Goal: Information Seeking & Learning: Check status

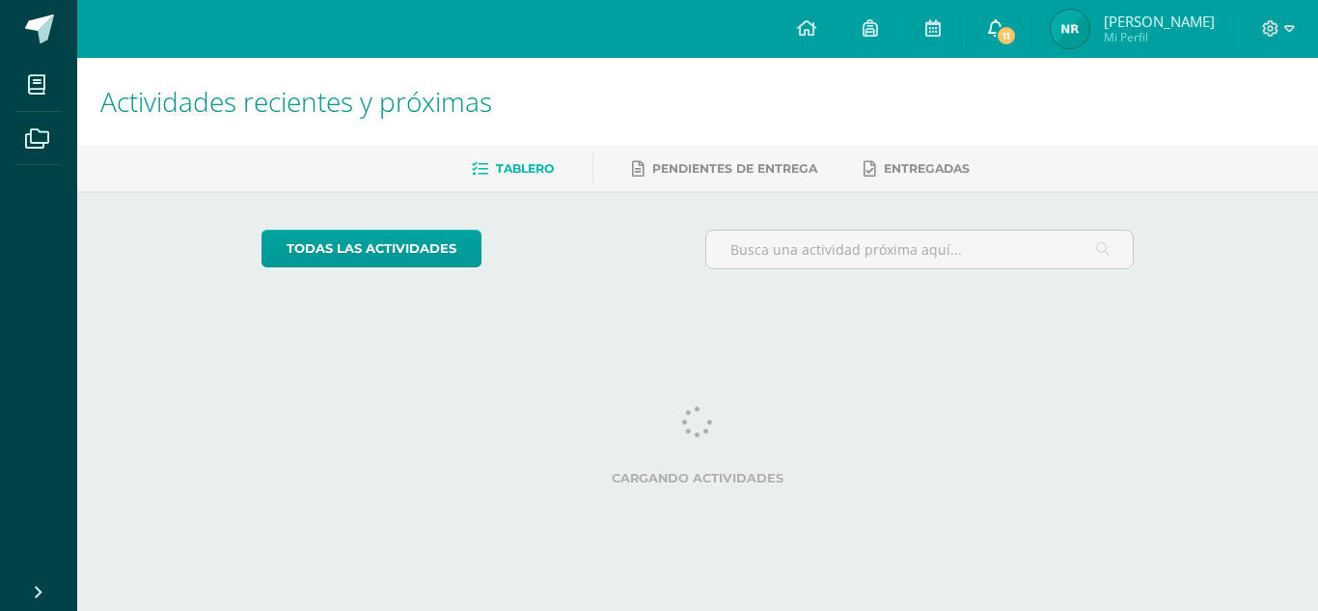
click at [1004, 21] on icon at bounding box center [995, 27] width 15 height 17
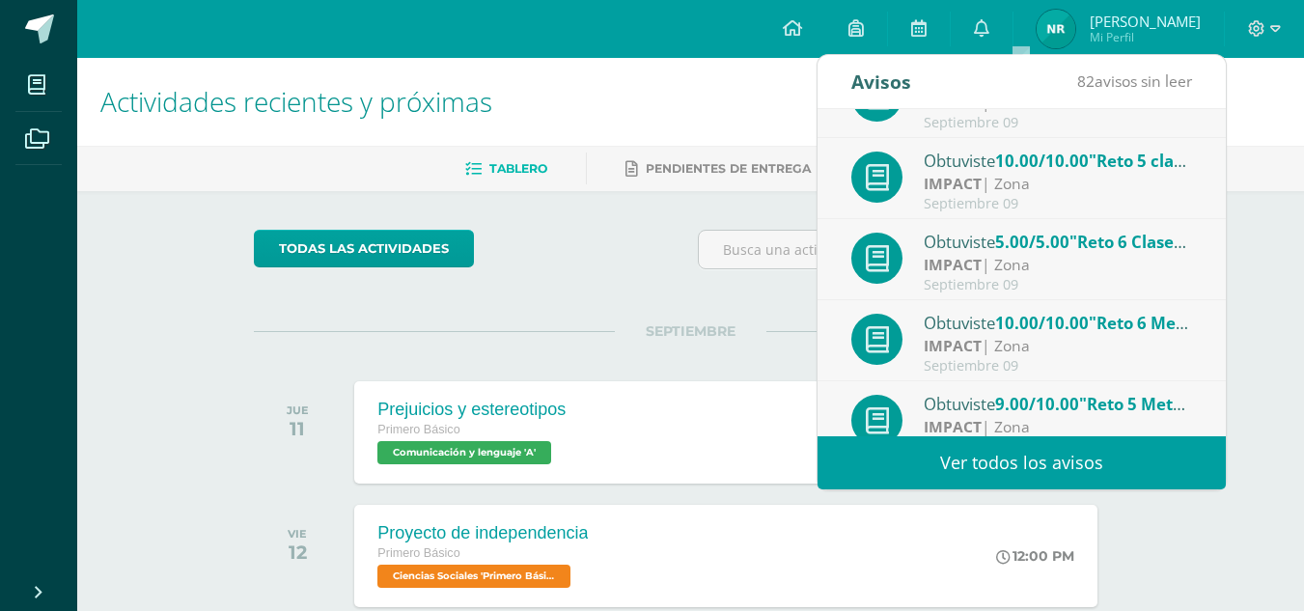
scroll to position [321, 0]
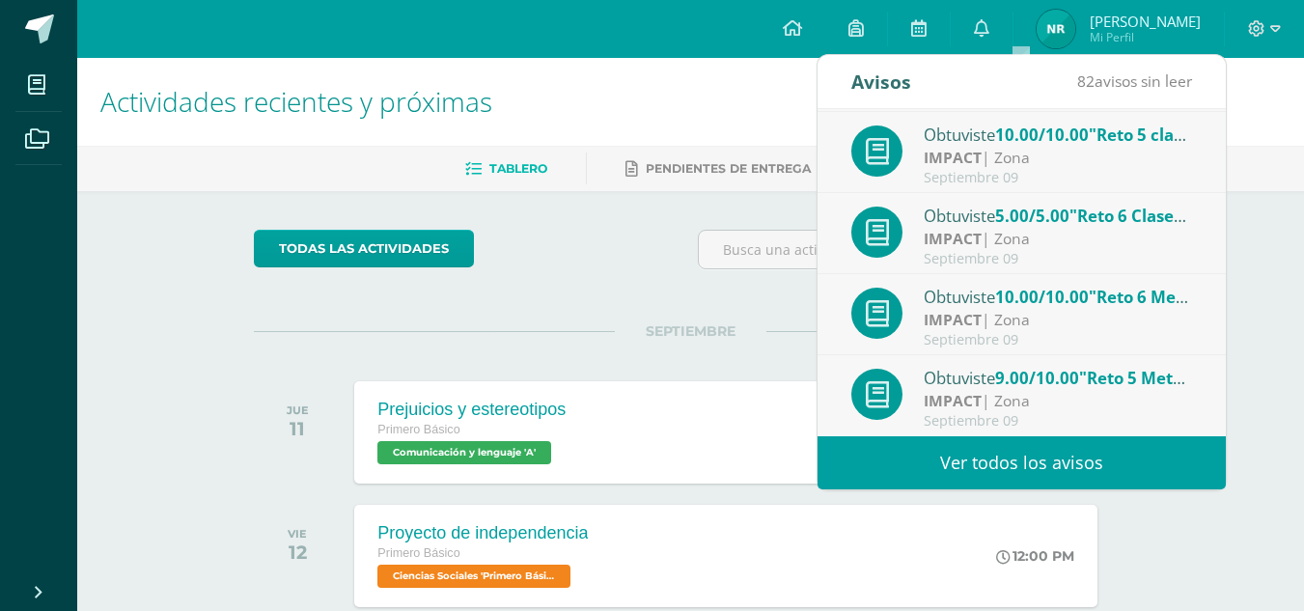
click at [959, 396] on strong "IMPACT" at bounding box center [952, 400] width 58 height 21
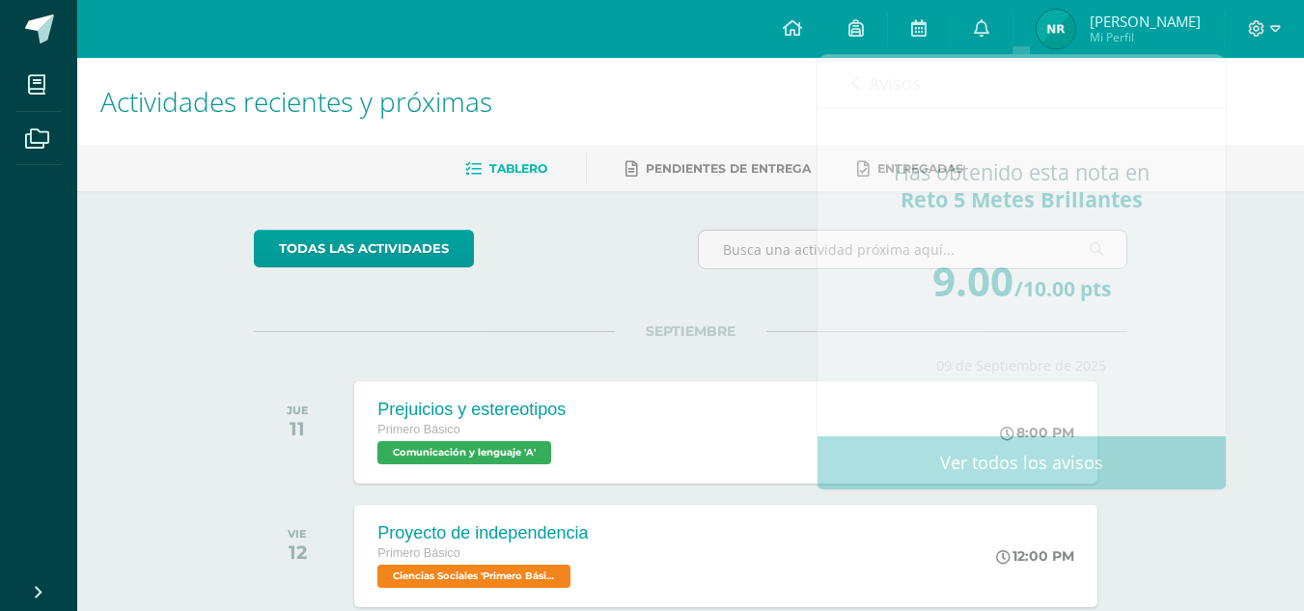
click at [758, 364] on div "SEPTIEMBRE JUE 11 Prejuicios y estereotipos Primero Básico Comunicación y lengu…" at bounding box center [690, 408] width 873 height 155
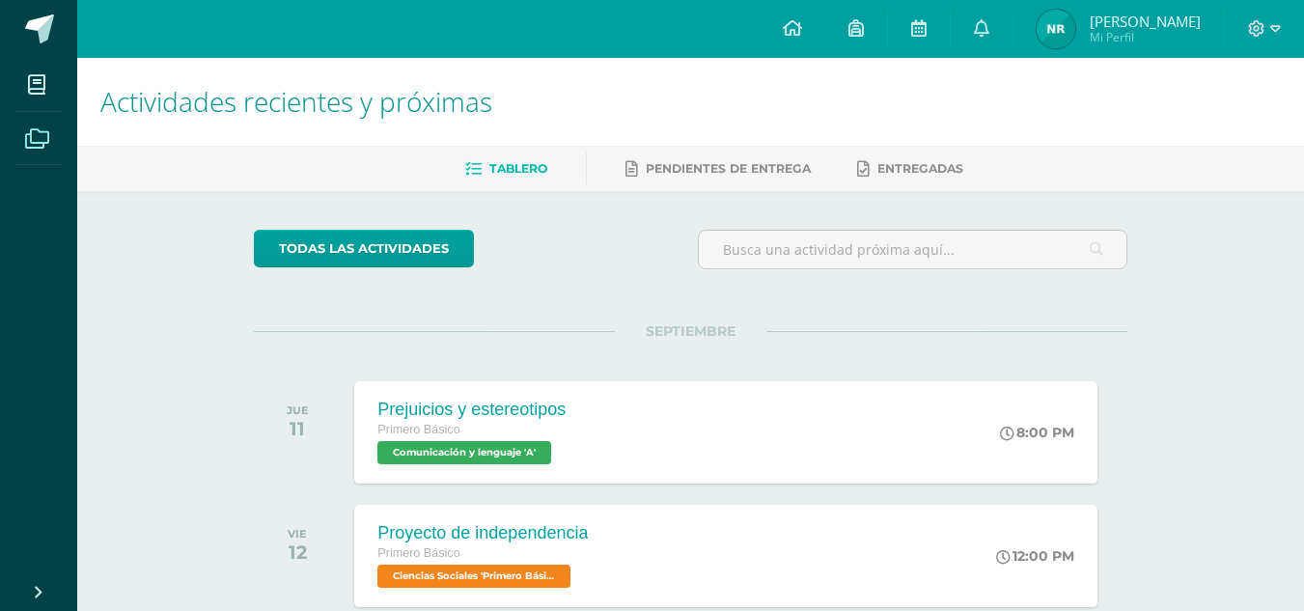
click at [50, 145] on span at bounding box center [36, 137] width 43 height 43
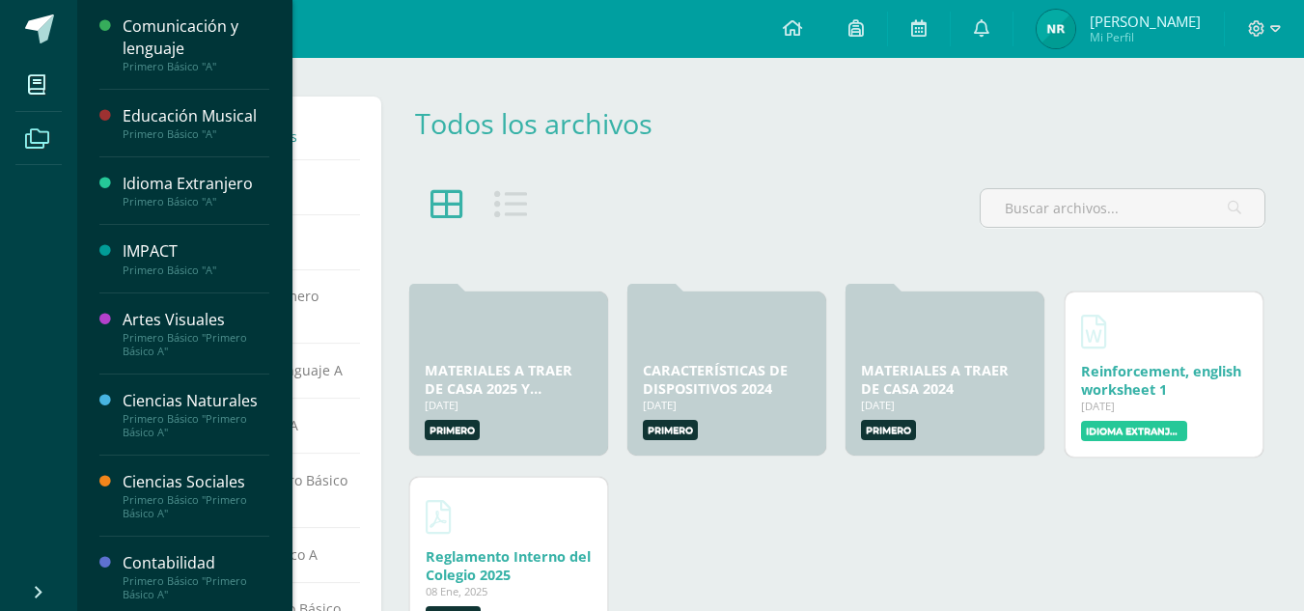
click at [159, 237] on div "IMPACT Primero Básico "A"" at bounding box center [184, 259] width 170 height 68
click at [159, 249] on div "IMPACT" at bounding box center [196, 251] width 147 height 22
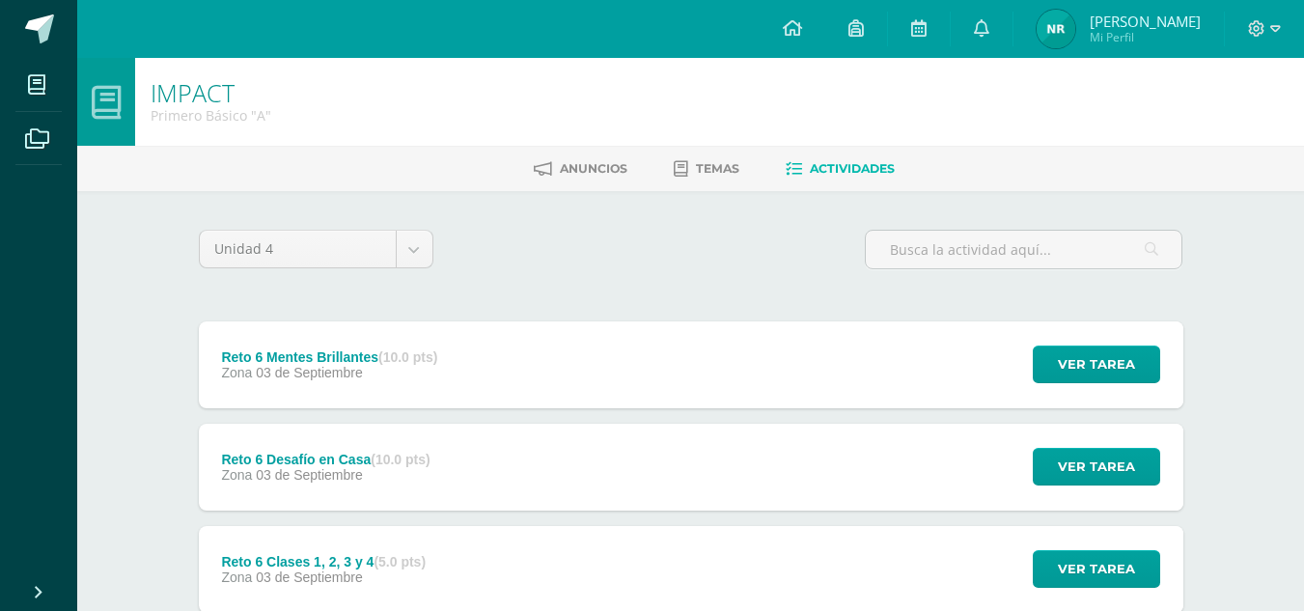
click at [1145, 35] on span "Mi Perfil" at bounding box center [1144, 37] width 111 height 16
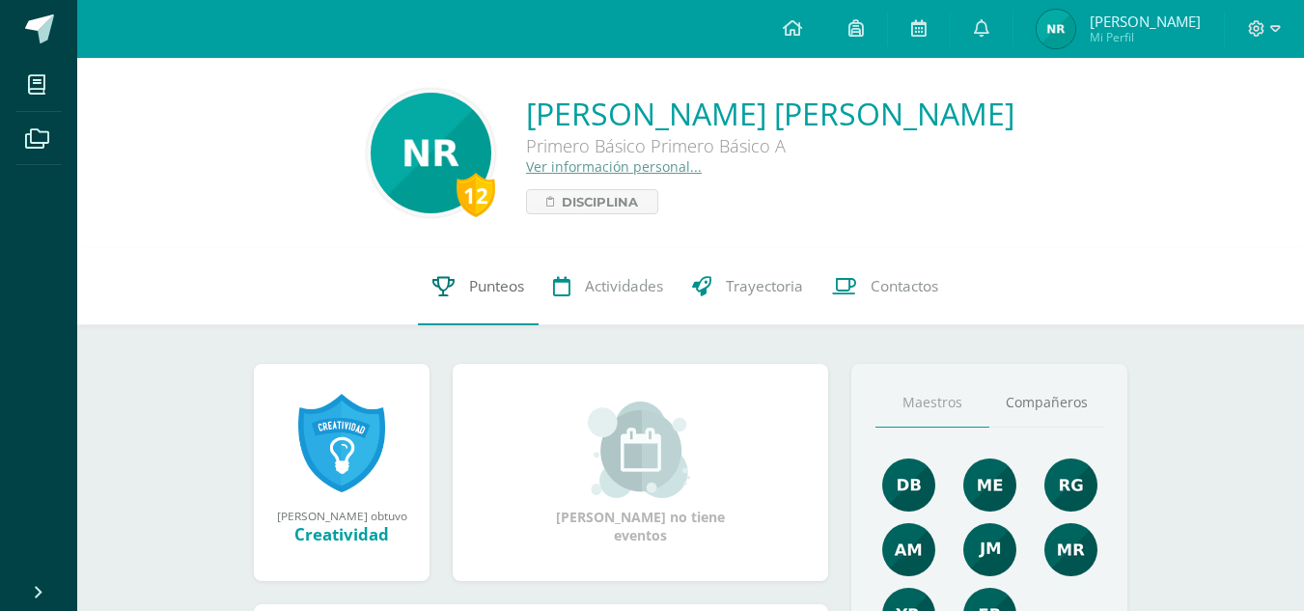
click at [495, 277] on span "Punteos" at bounding box center [496, 286] width 55 height 20
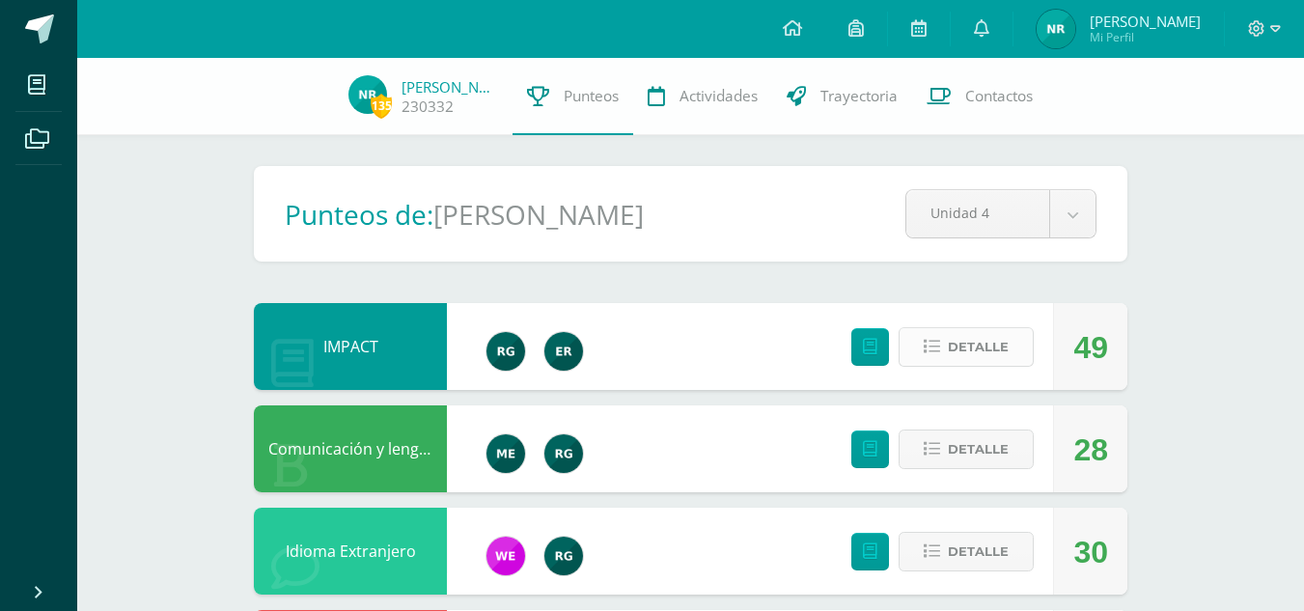
click at [991, 351] on span "Detalle" at bounding box center [978, 347] width 61 height 36
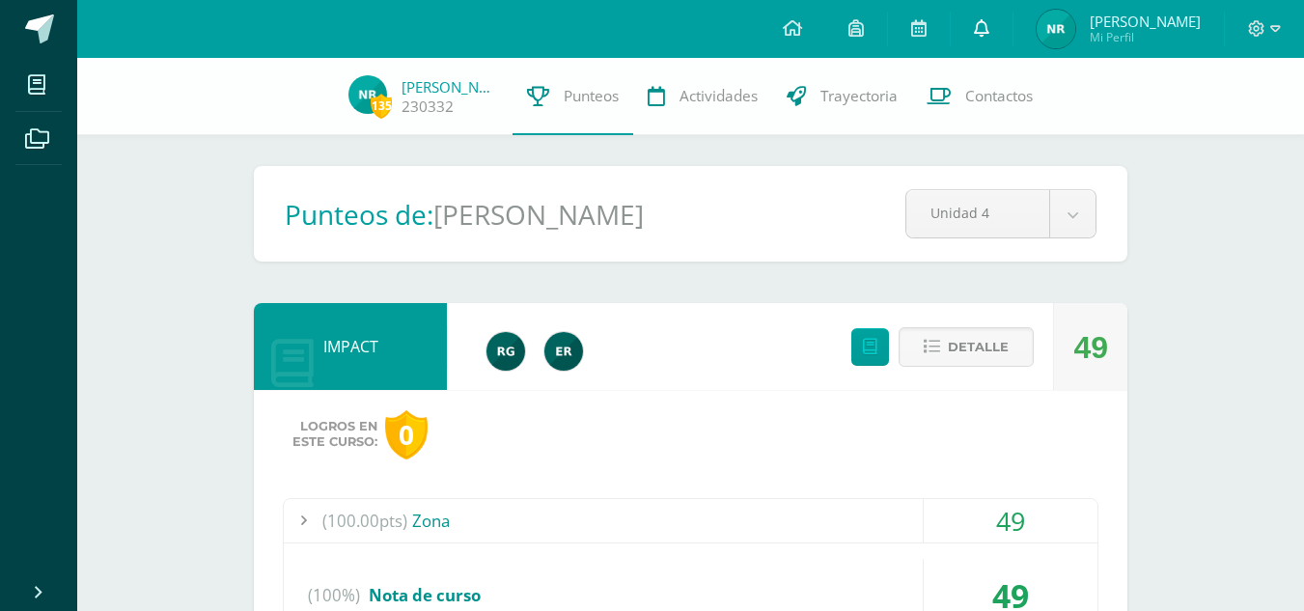
click at [1001, 44] on link at bounding box center [981, 29] width 62 height 58
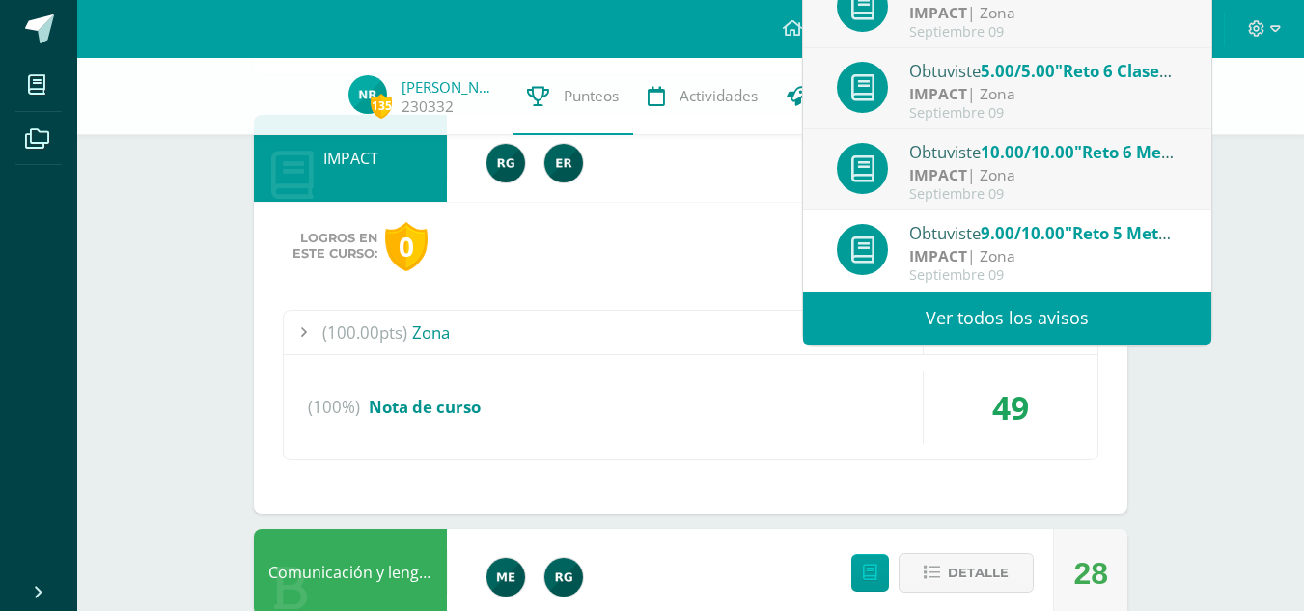
scroll to position [193, 0]
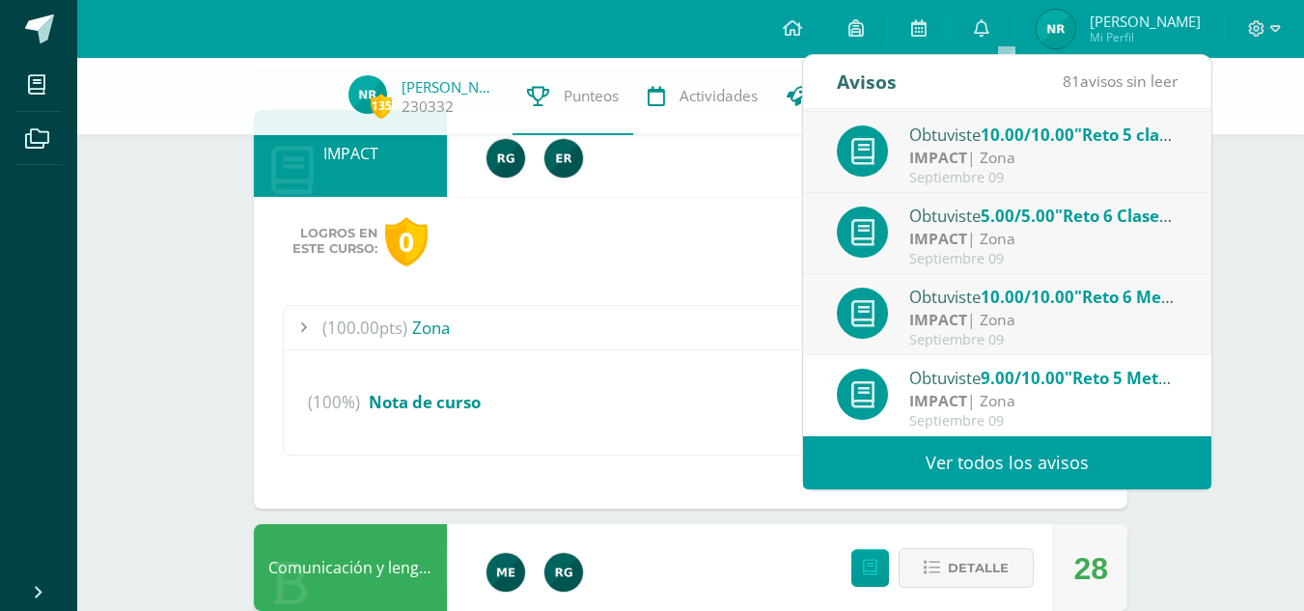
click at [987, 479] on link "Ver todos los avisos" at bounding box center [1007, 462] width 408 height 53
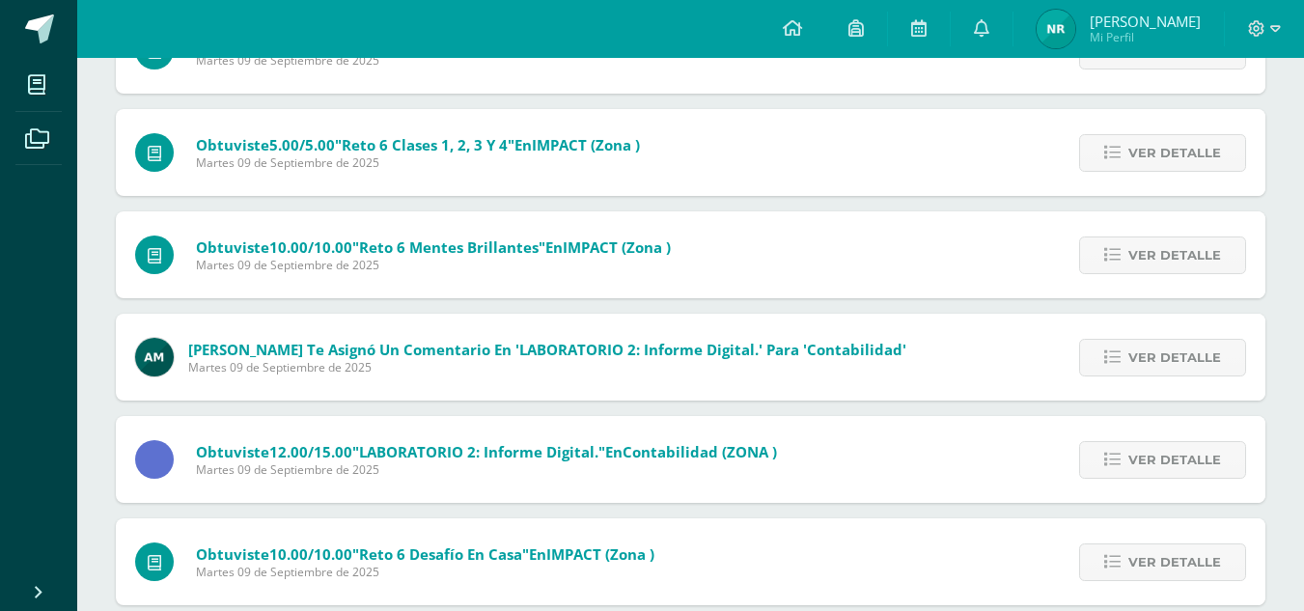
scroll to position [701, 0]
click at [1213, 349] on span "Ver detalle" at bounding box center [1174, 357] width 93 height 36
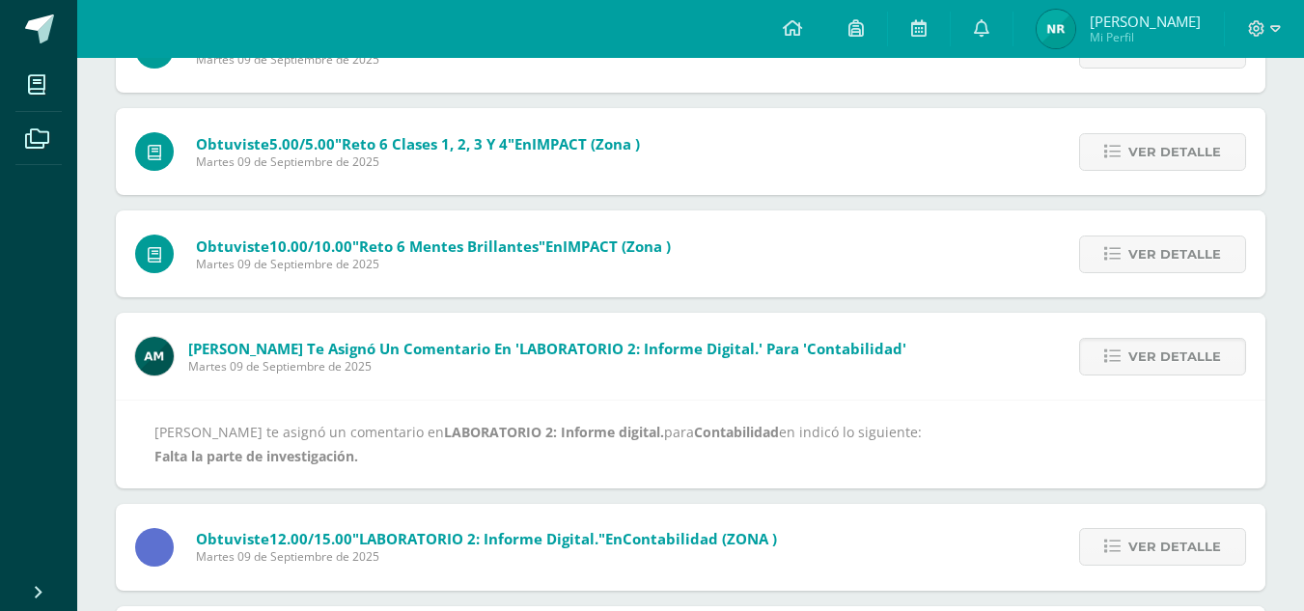
click at [328, 450] on b "Falta la parte de investigación." at bounding box center [256, 456] width 204 height 18
click at [152, 355] on img at bounding box center [154, 356] width 39 height 39
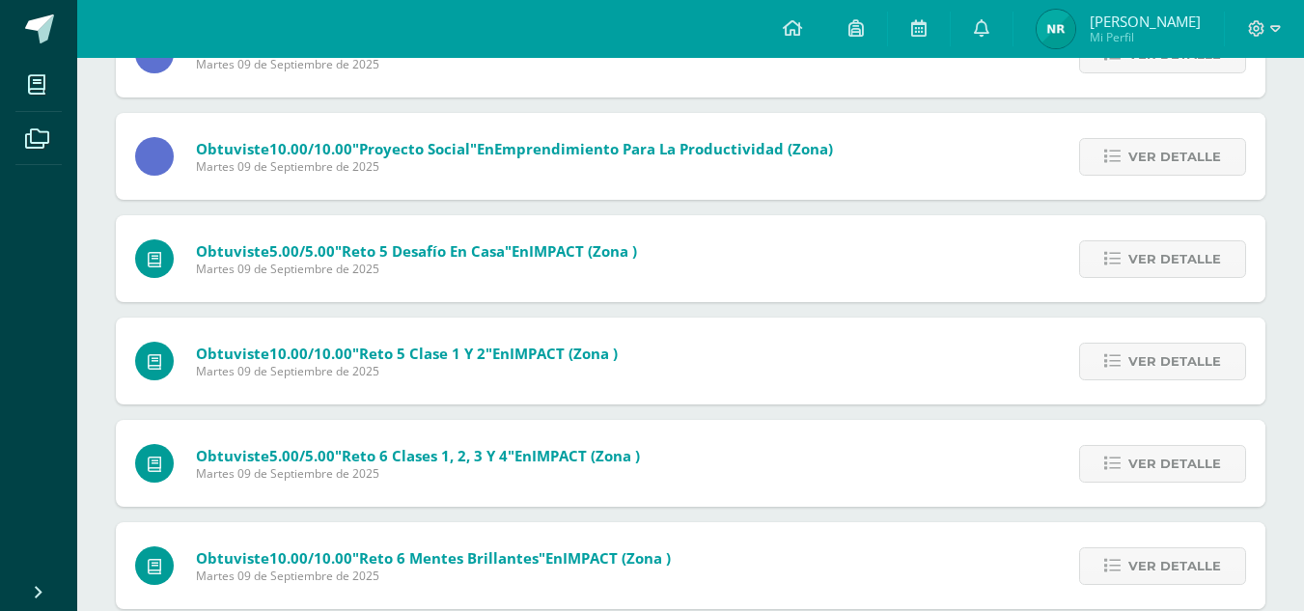
scroll to position [388, 0]
click at [1142, 12] on span "[PERSON_NAME]" at bounding box center [1144, 21] width 111 height 19
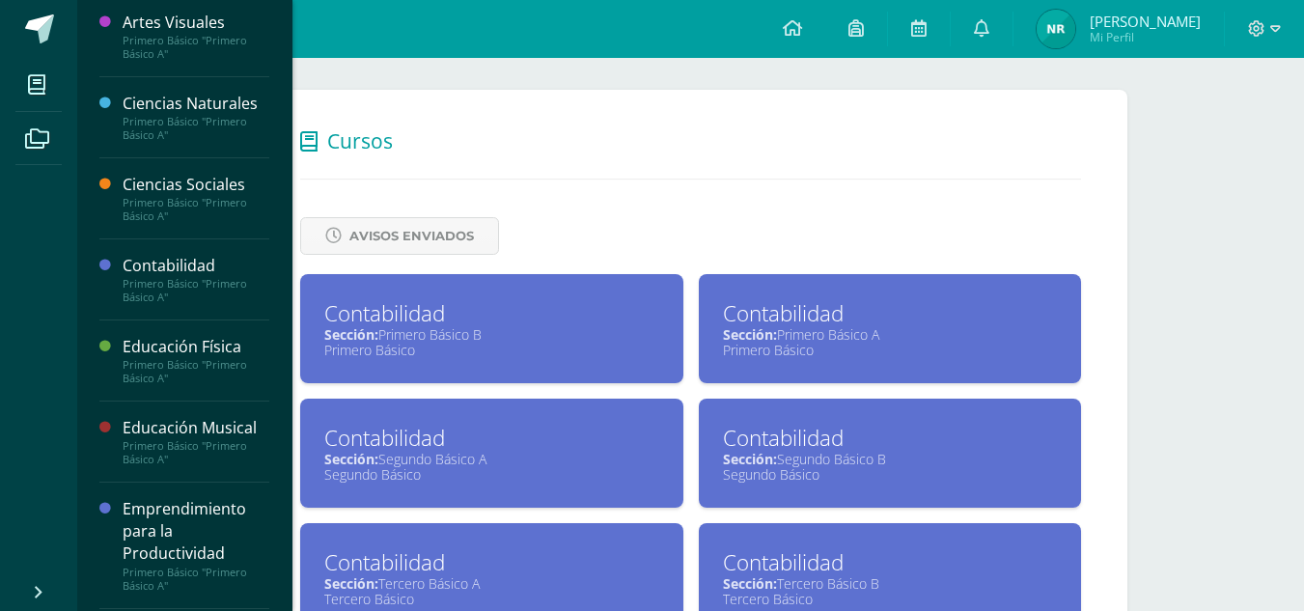
scroll to position [298, 0]
click at [172, 290] on div "Primero Básico "Primero Básico A"" at bounding box center [196, 289] width 147 height 27
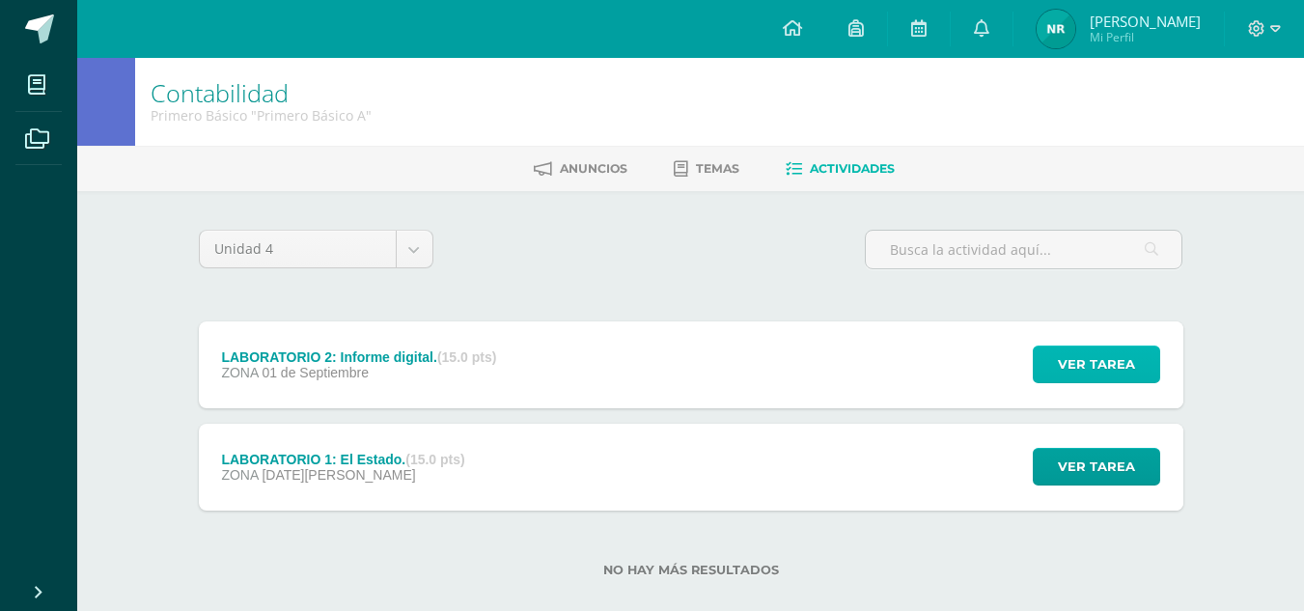
click at [1129, 374] on span "Ver tarea" at bounding box center [1096, 364] width 77 height 36
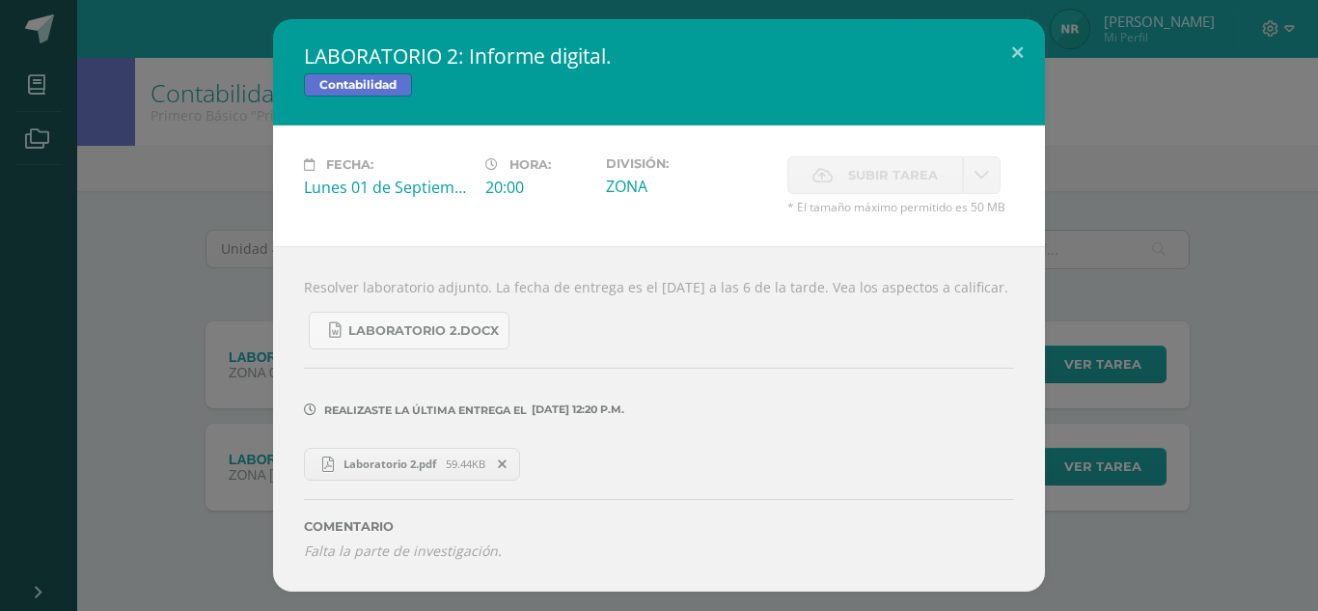
click at [393, 471] on span "Laboratorio 2.pdf" at bounding box center [390, 463] width 112 height 14
click at [1009, 38] on button at bounding box center [1017, 52] width 55 height 66
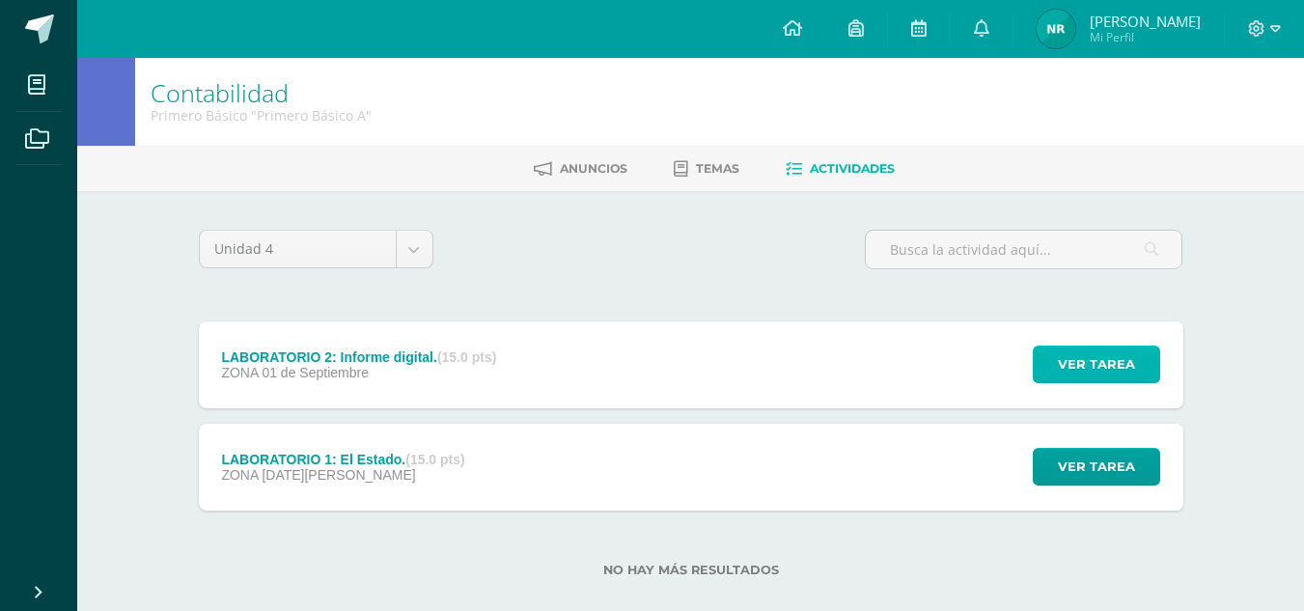
click at [1068, 372] on span "Ver tarea" at bounding box center [1096, 364] width 77 height 36
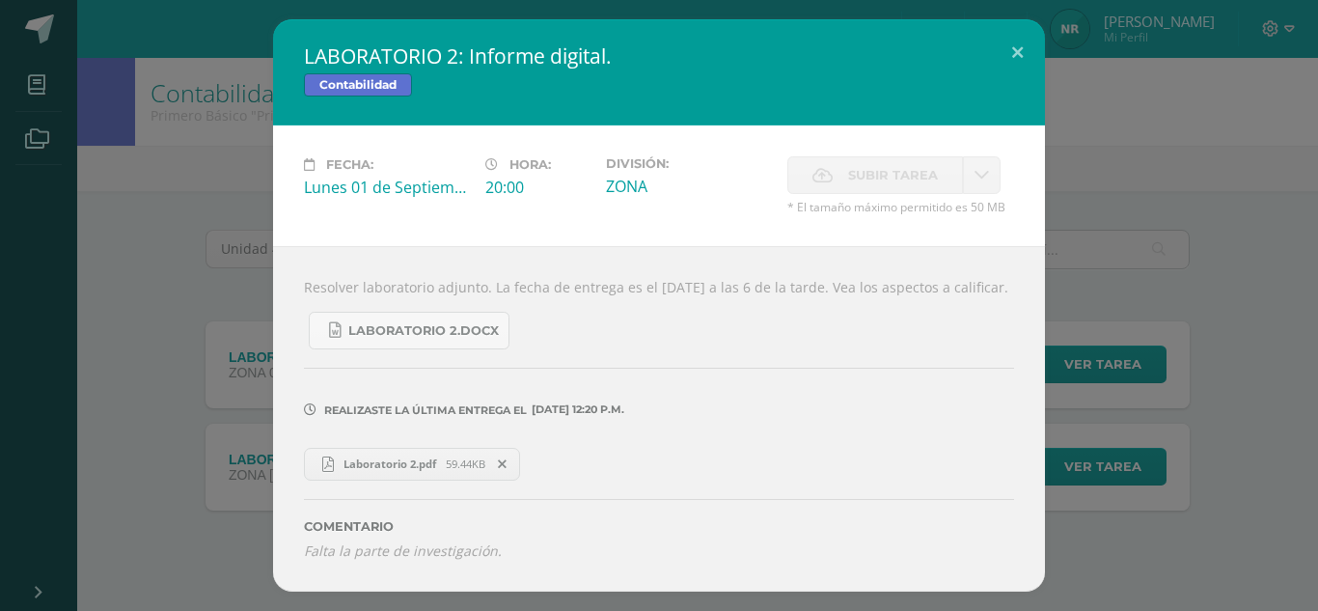
click at [454, 471] on span "59.44KB" at bounding box center [466, 463] width 40 height 14
click at [1012, 42] on button at bounding box center [1017, 52] width 55 height 66
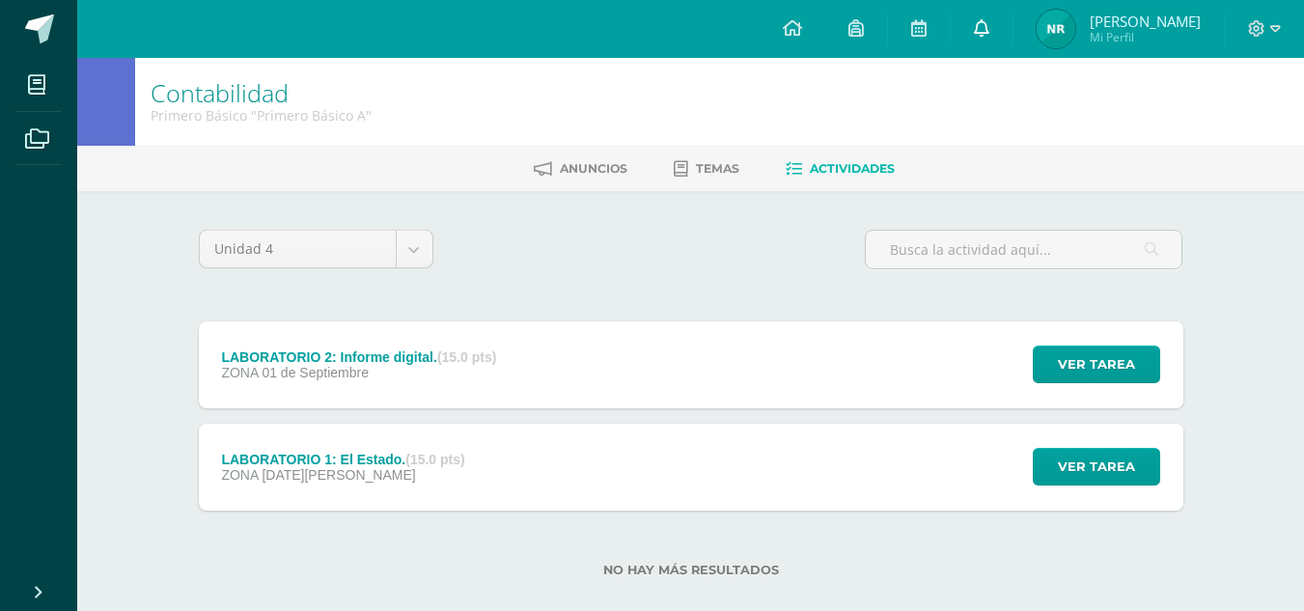
click at [1012, 22] on link at bounding box center [981, 29] width 62 height 58
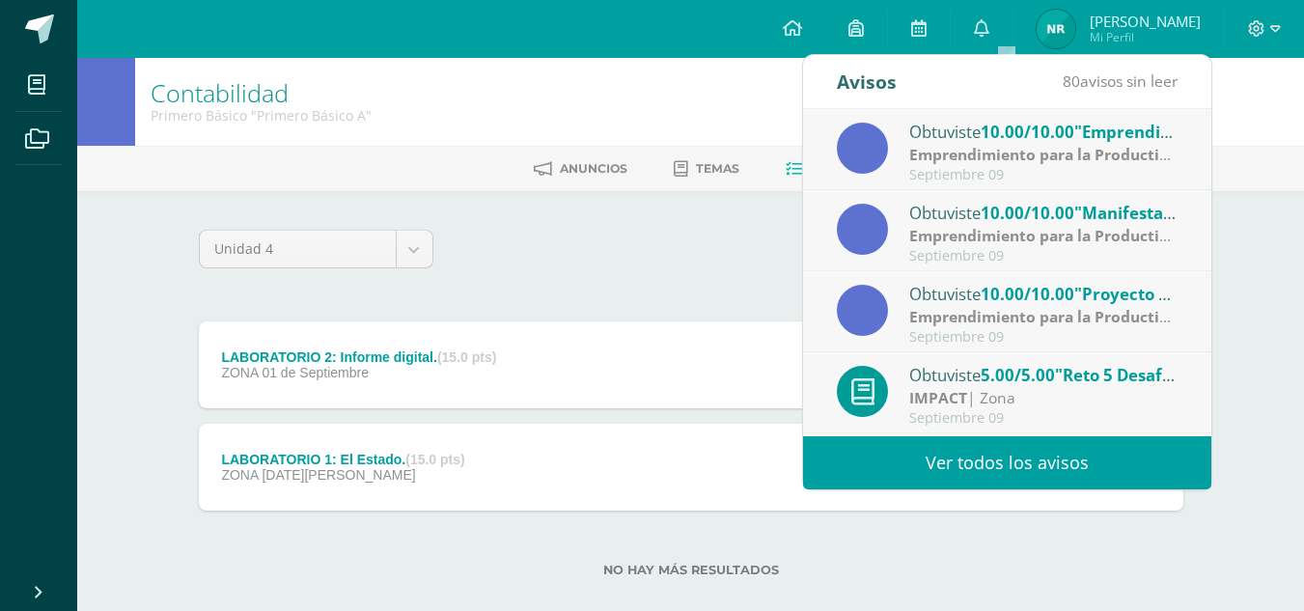
click at [374, 180] on ul "Anuncios Temas Actividades" at bounding box center [713, 168] width 1226 height 32
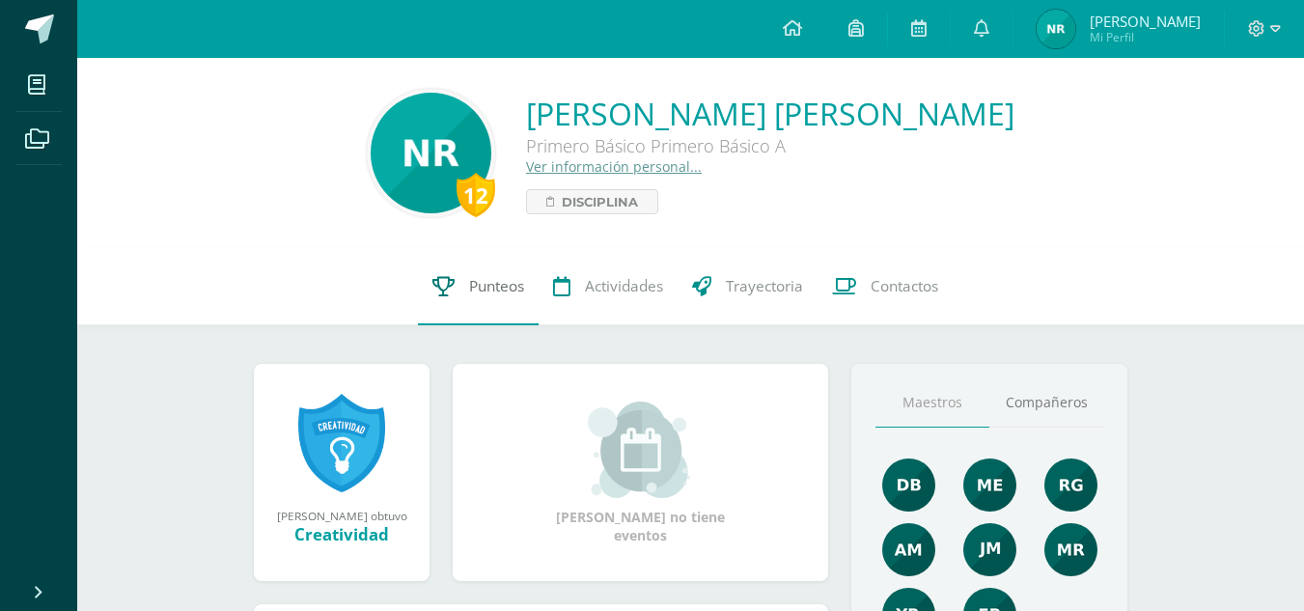
click at [486, 263] on link "Punteos" at bounding box center [478, 286] width 121 height 77
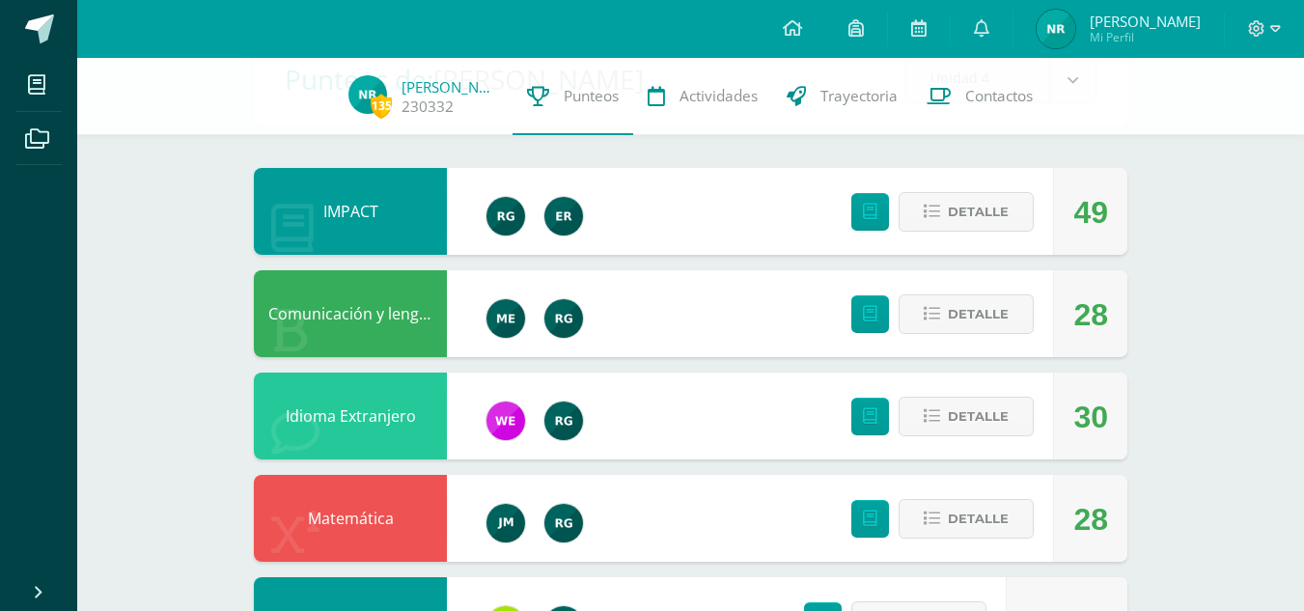
scroll to position [148, 0]
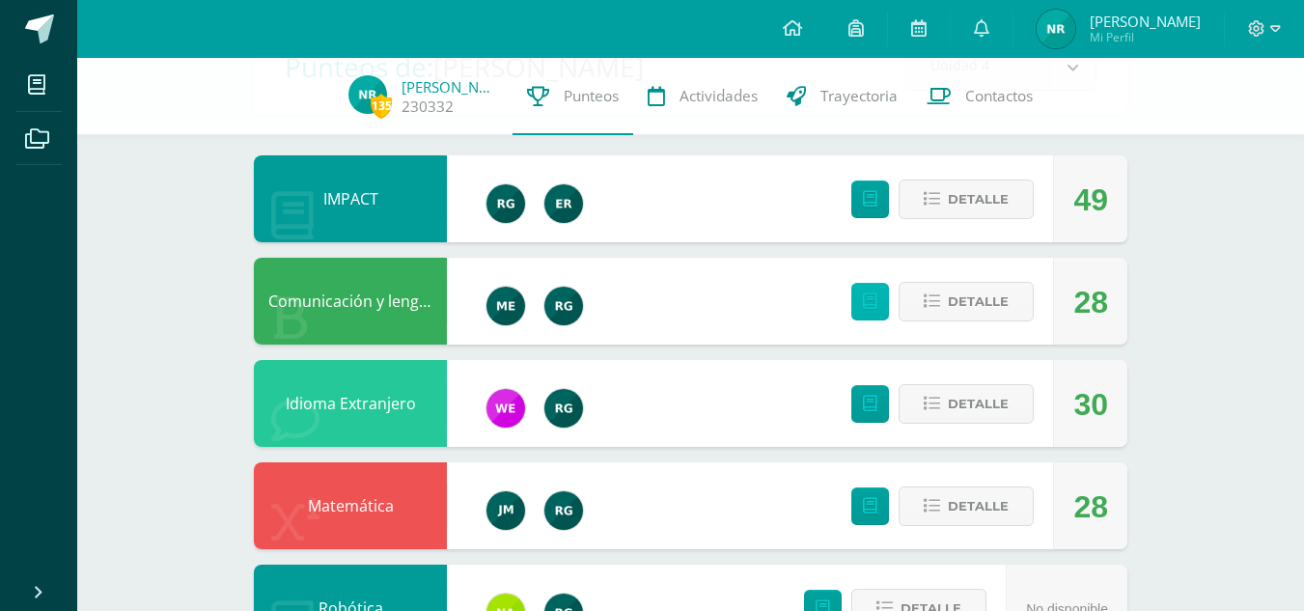
click at [883, 303] on link at bounding box center [870, 302] width 38 height 38
click at [1011, 300] on button "Detalle" at bounding box center [965, 302] width 135 height 40
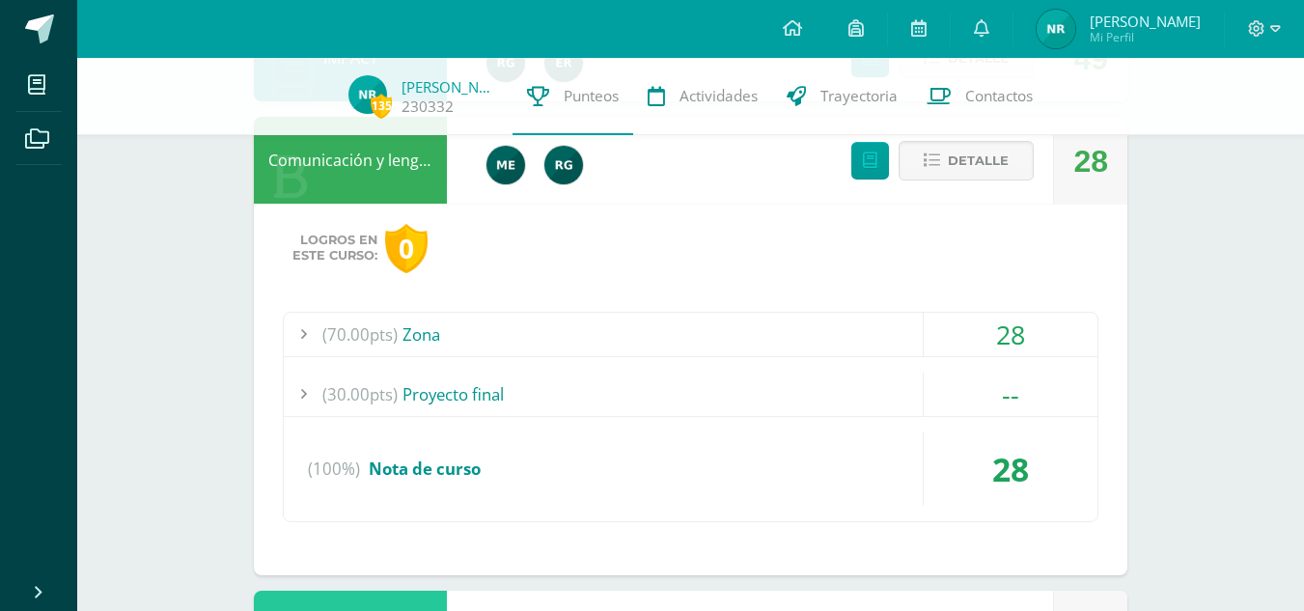
scroll to position [288, 0]
click at [726, 393] on div "(30.00pts) Proyecto final" at bounding box center [690, 394] width 813 height 43
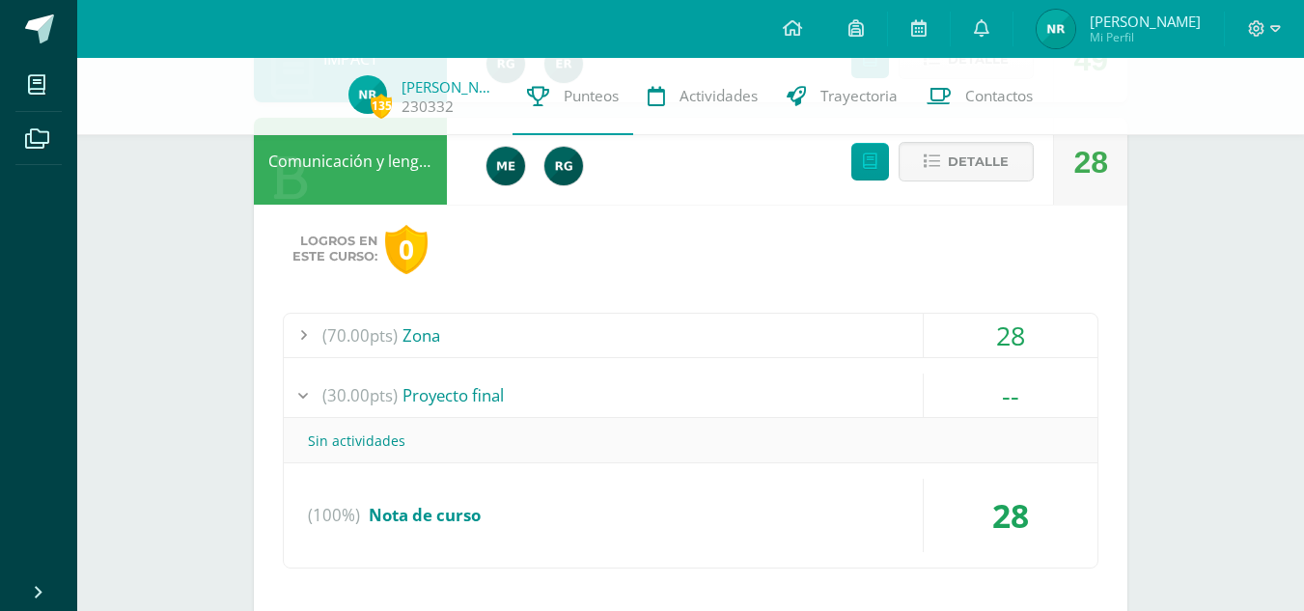
click at [712, 348] on div "(70.00pts) Zona" at bounding box center [690, 335] width 813 height 43
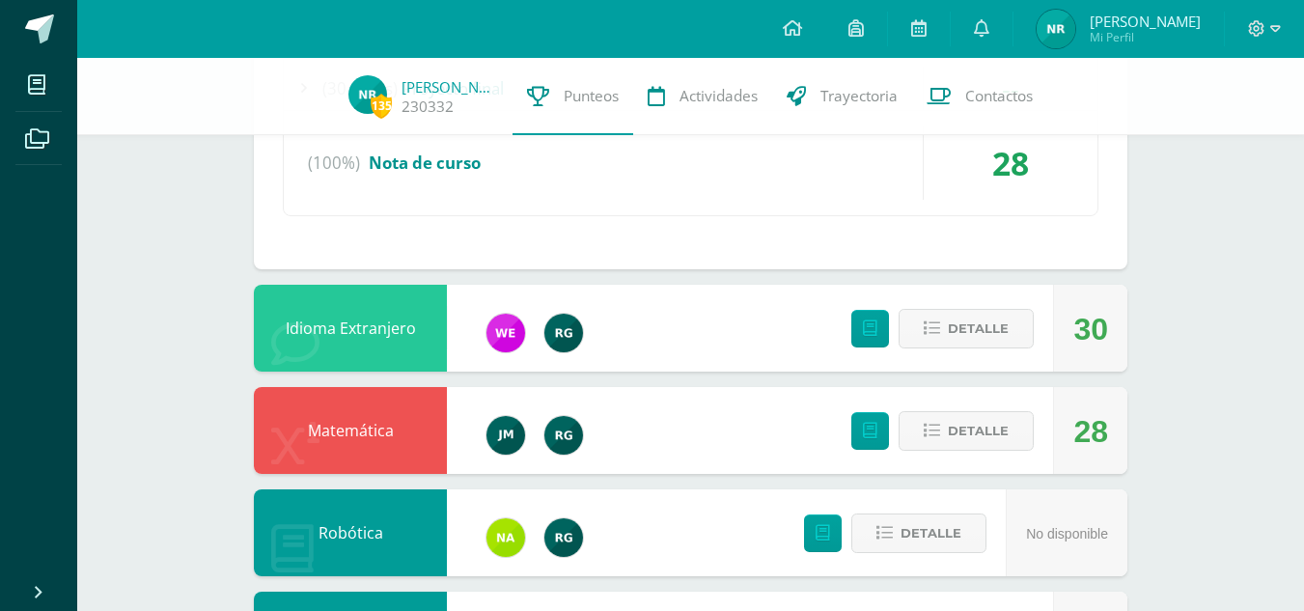
scroll to position [788, 0]
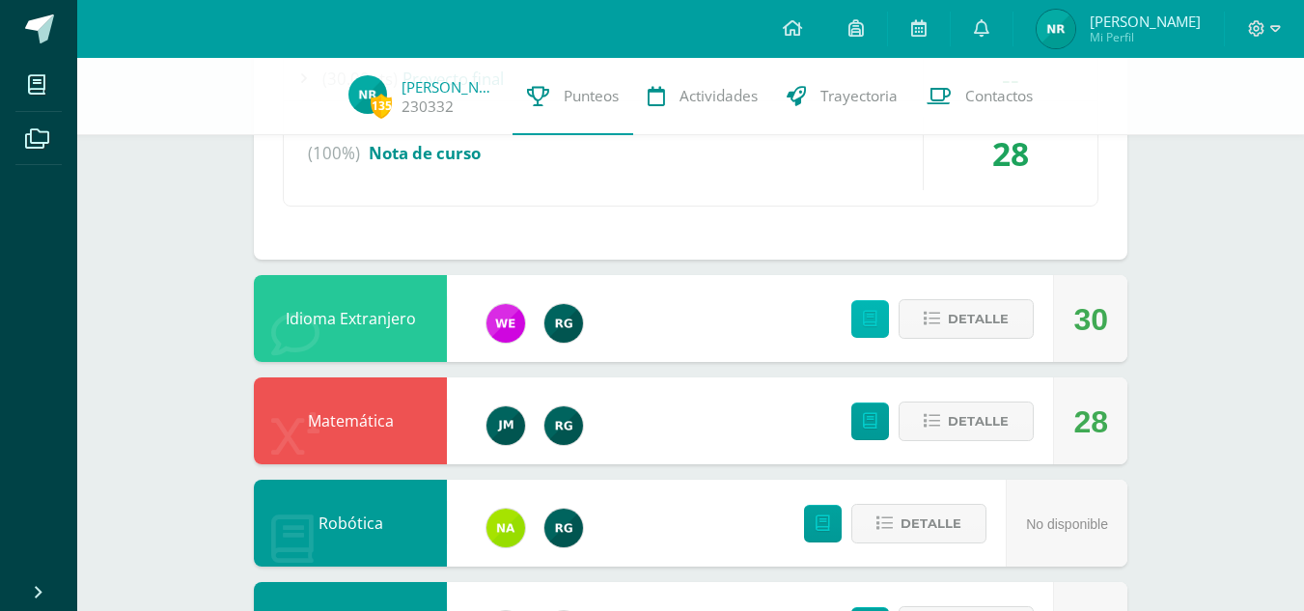
click at [875, 322] on icon at bounding box center [870, 319] width 14 height 16
click at [953, 325] on span "Detalle" at bounding box center [978, 319] width 61 height 36
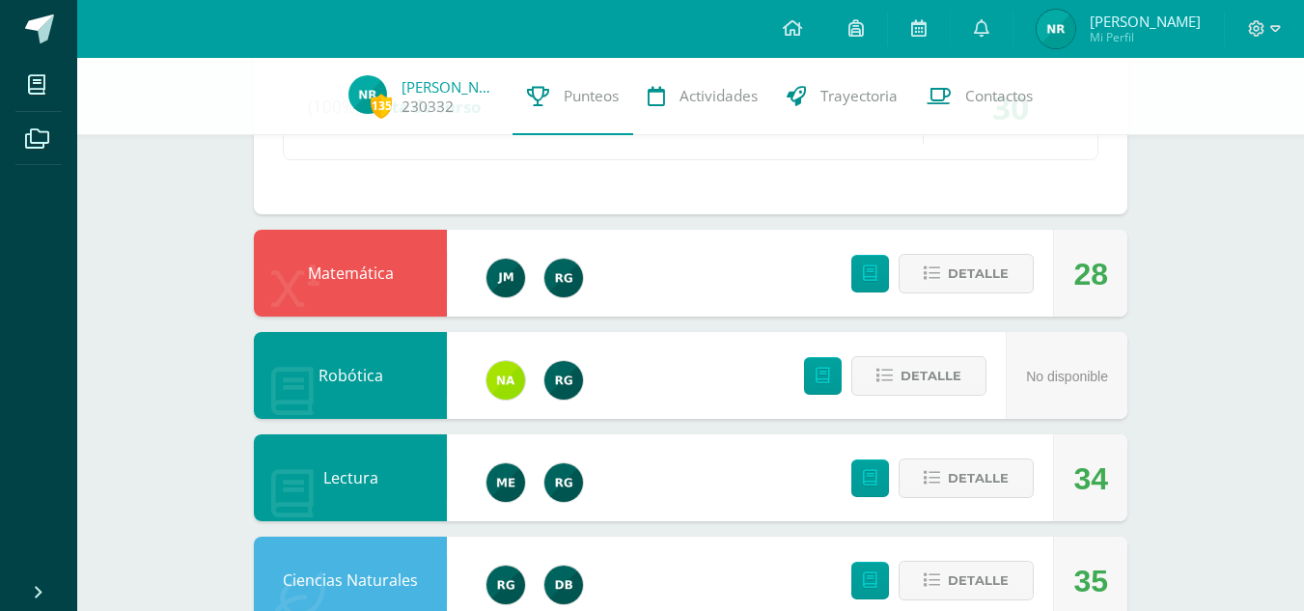
scroll to position [1369, 0]
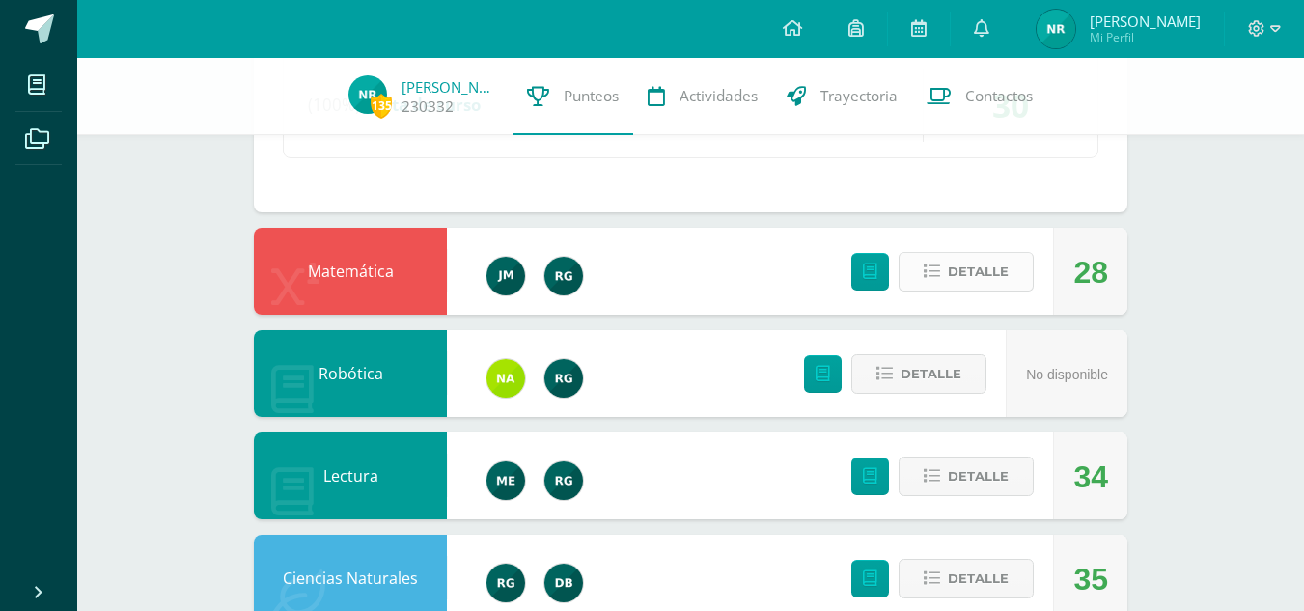
click at [981, 267] on span "Detalle" at bounding box center [978, 272] width 61 height 36
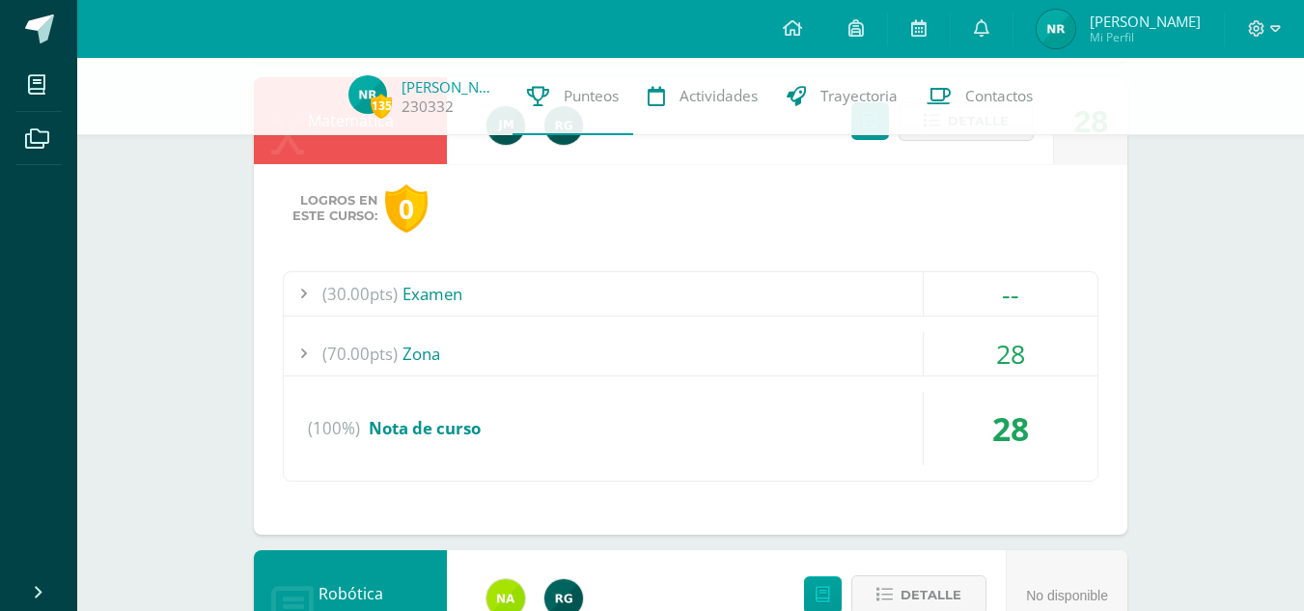
scroll to position [1528, 0]
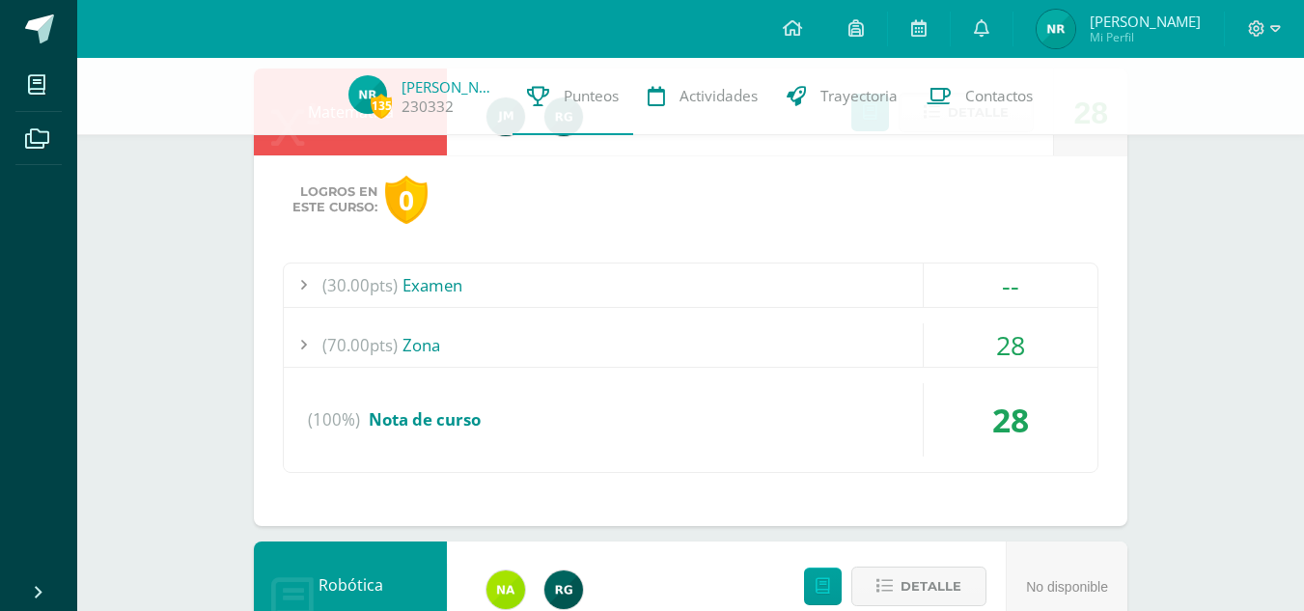
click at [699, 340] on div "(70.00pts) Zona" at bounding box center [690, 344] width 813 height 43
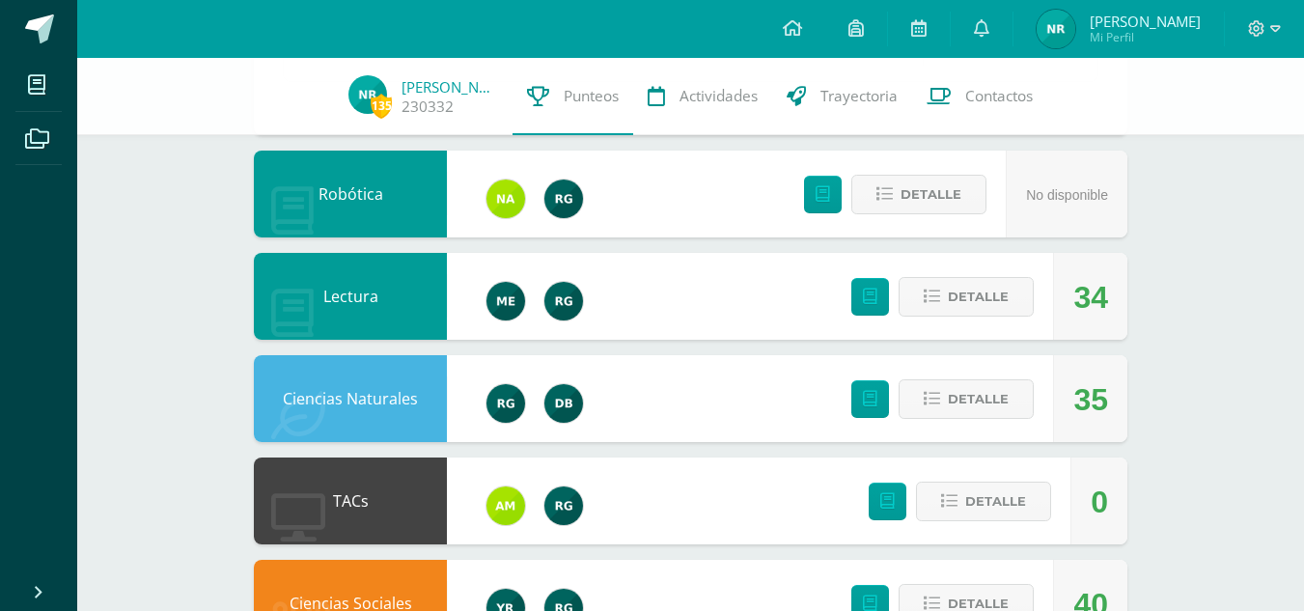
scroll to position [2014, 0]
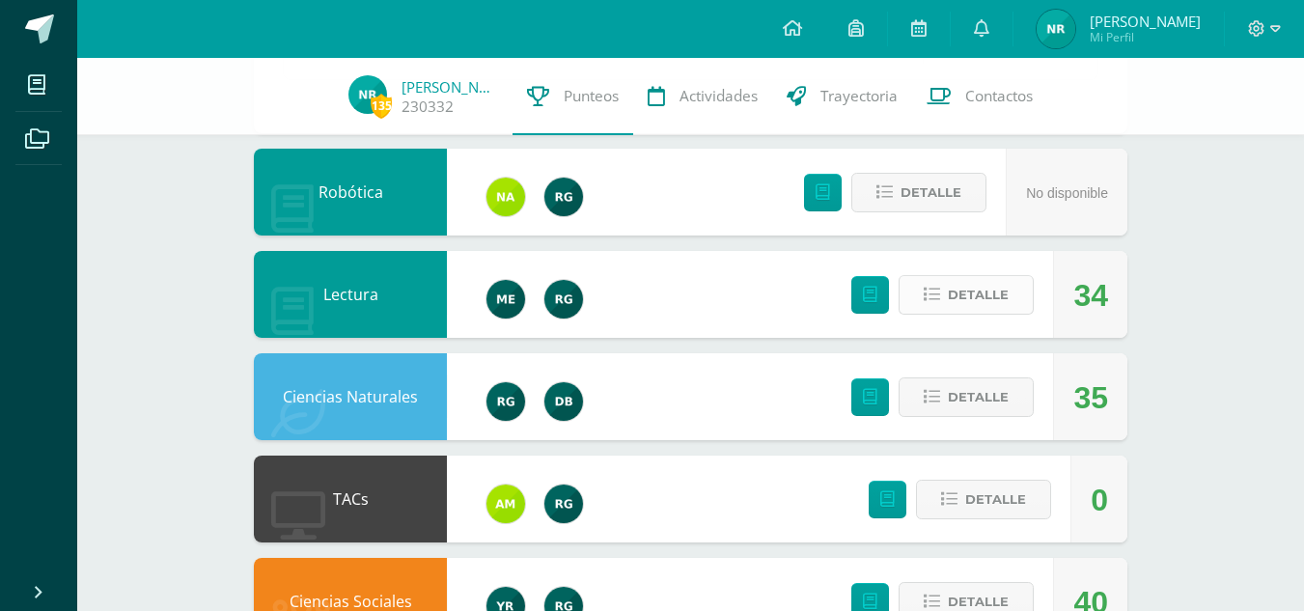
click at [955, 300] on span "Detalle" at bounding box center [978, 295] width 61 height 36
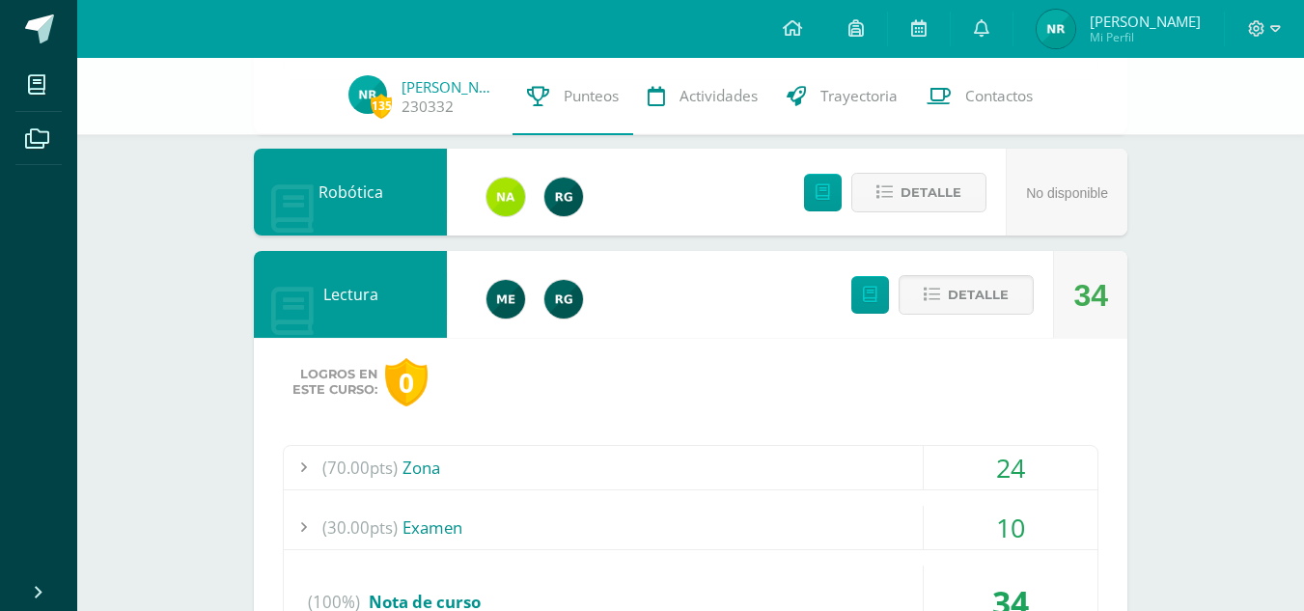
scroll to position [2072, 0]
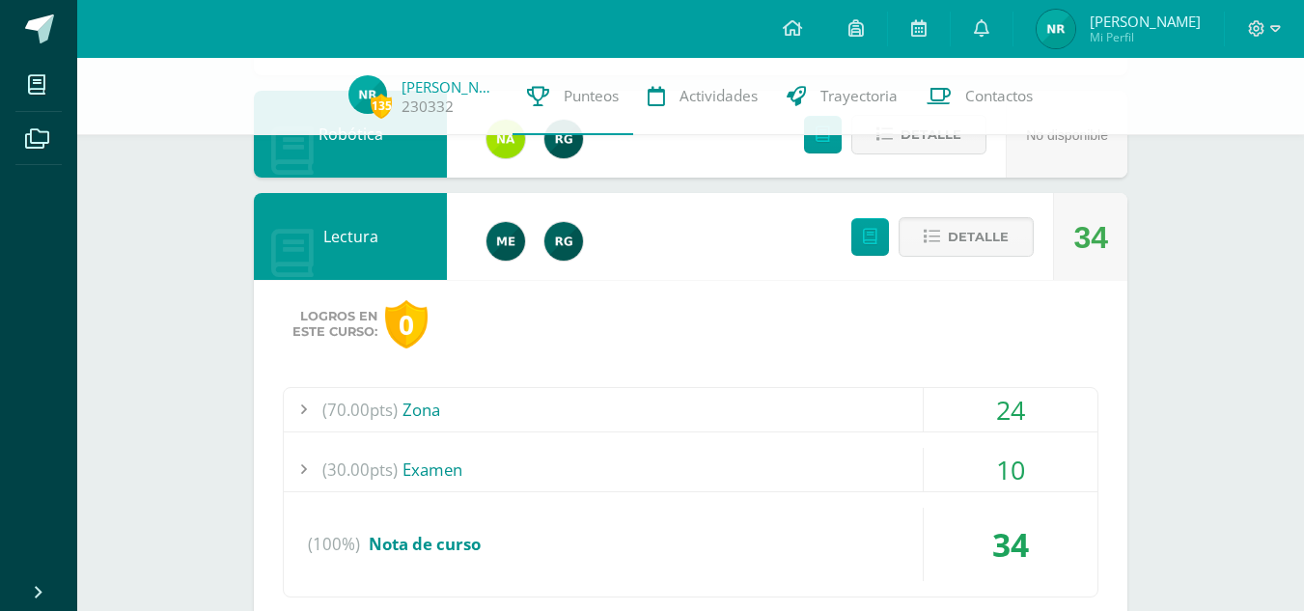
click at [588, 409] on div "(70.00pts) Zona" at bounding box center [690, 409] width 813 height 43
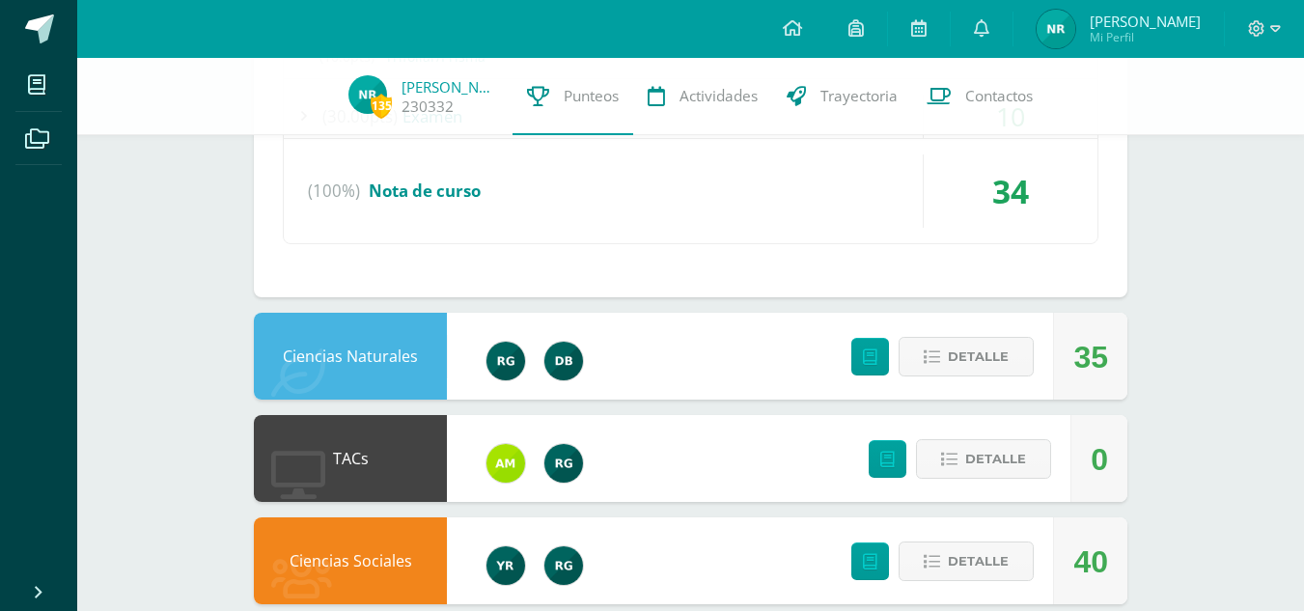
scroll to position [2336, 0]
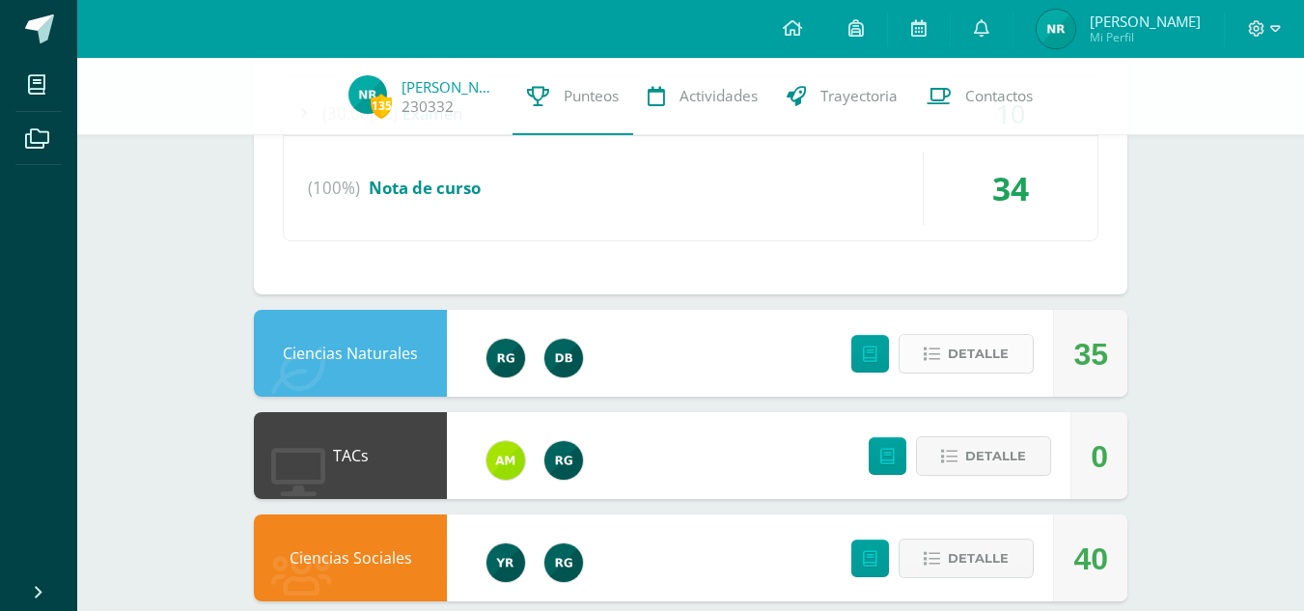
click at [943, 362] on button "Detalle" at bounding box center [965, 354] width 135 height 40
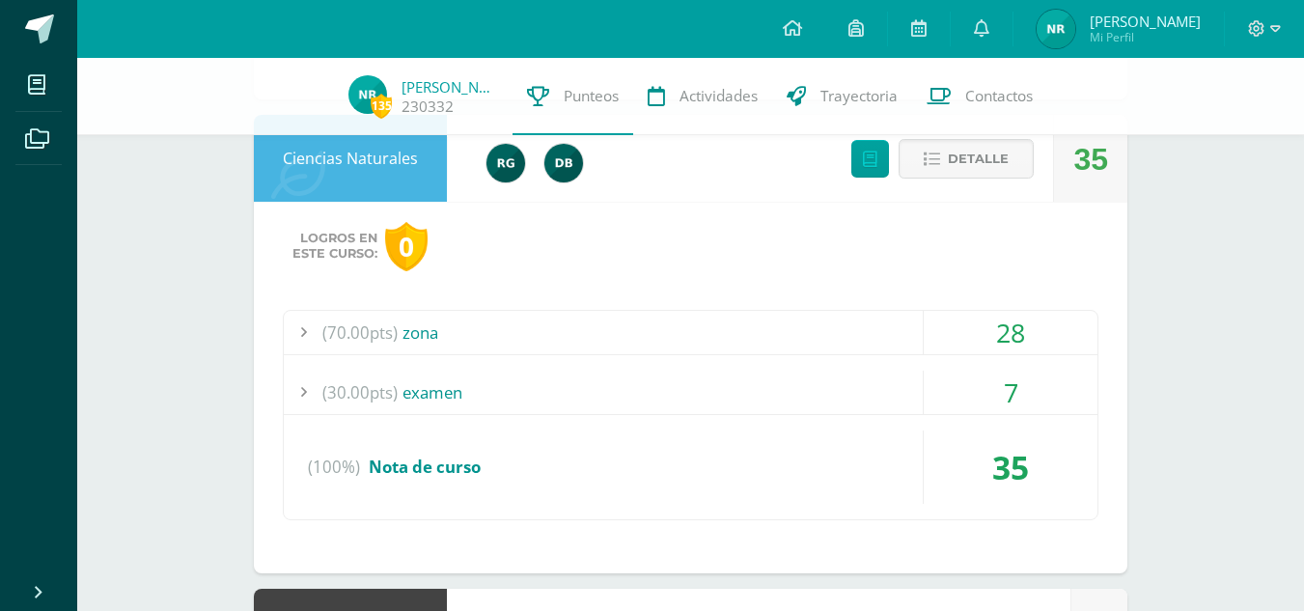
scroll to position [2529, 0]
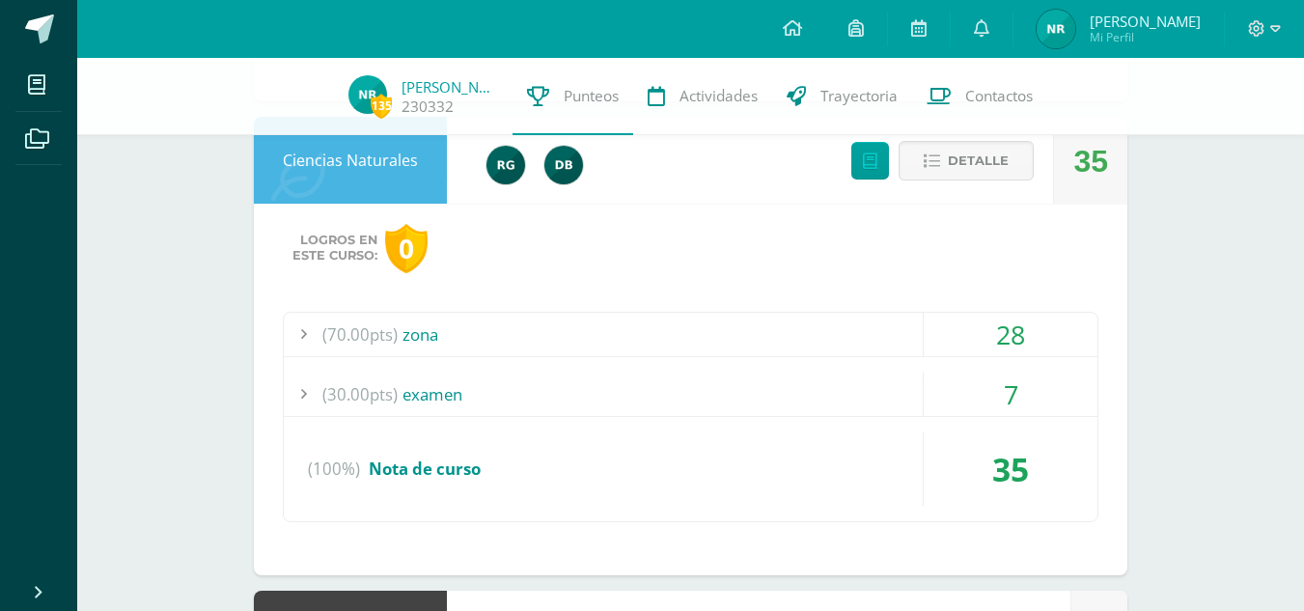
click at [981, 490] on div "35" at bounding box center [1010, 468] width 174 height 73
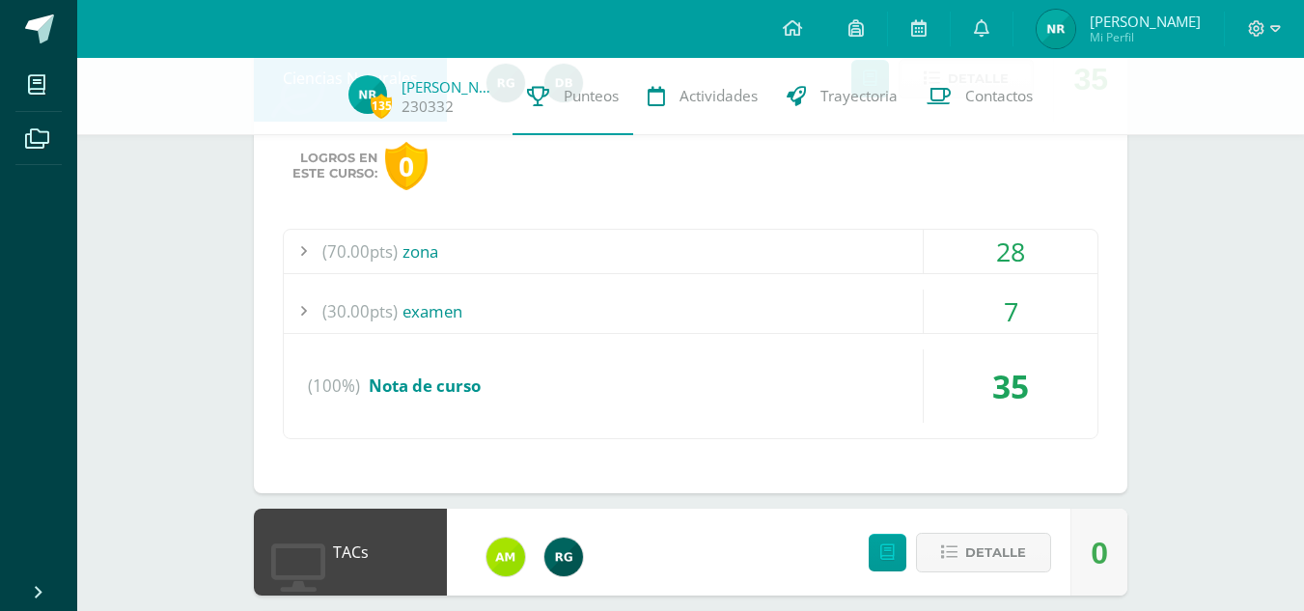
scroll to position [2345, 0]
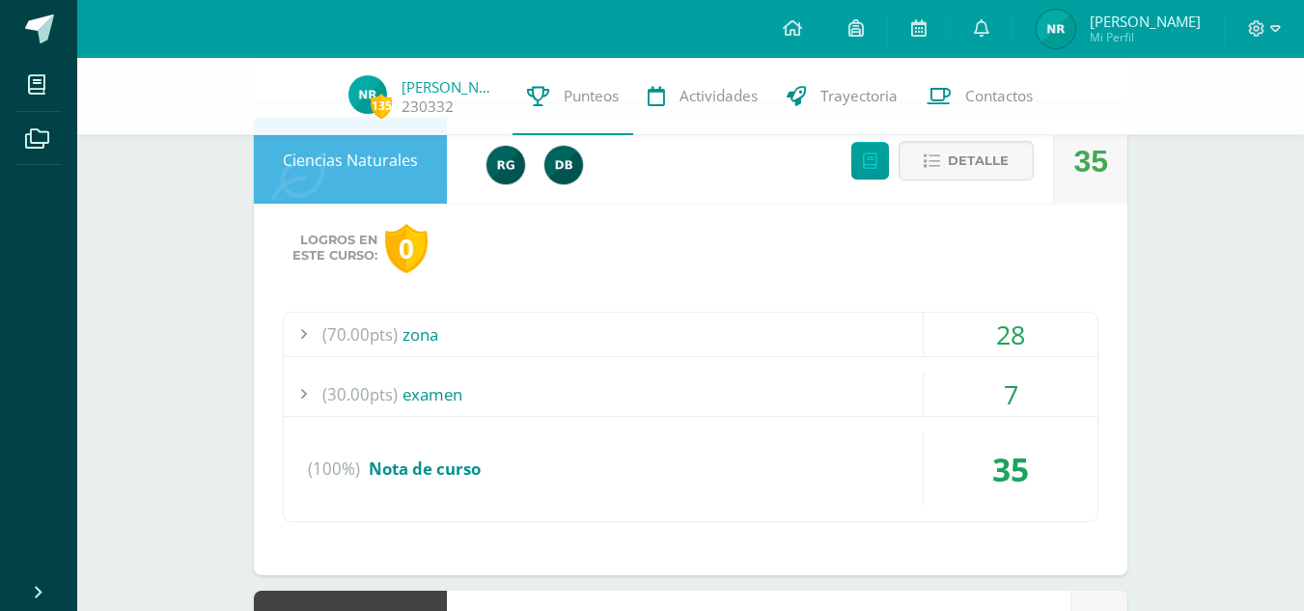
click at [631, 327] on div "(70.00pts) zona" at bounding box center [690, 334] width 813 height 43
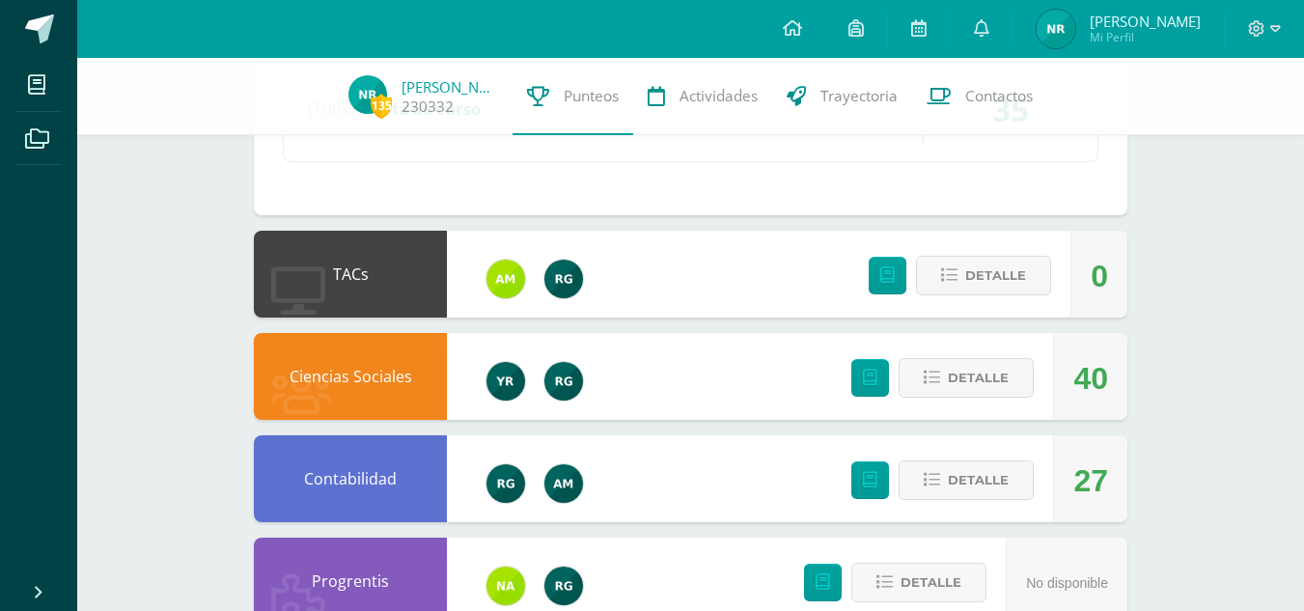
scroll to position [2994, 0]
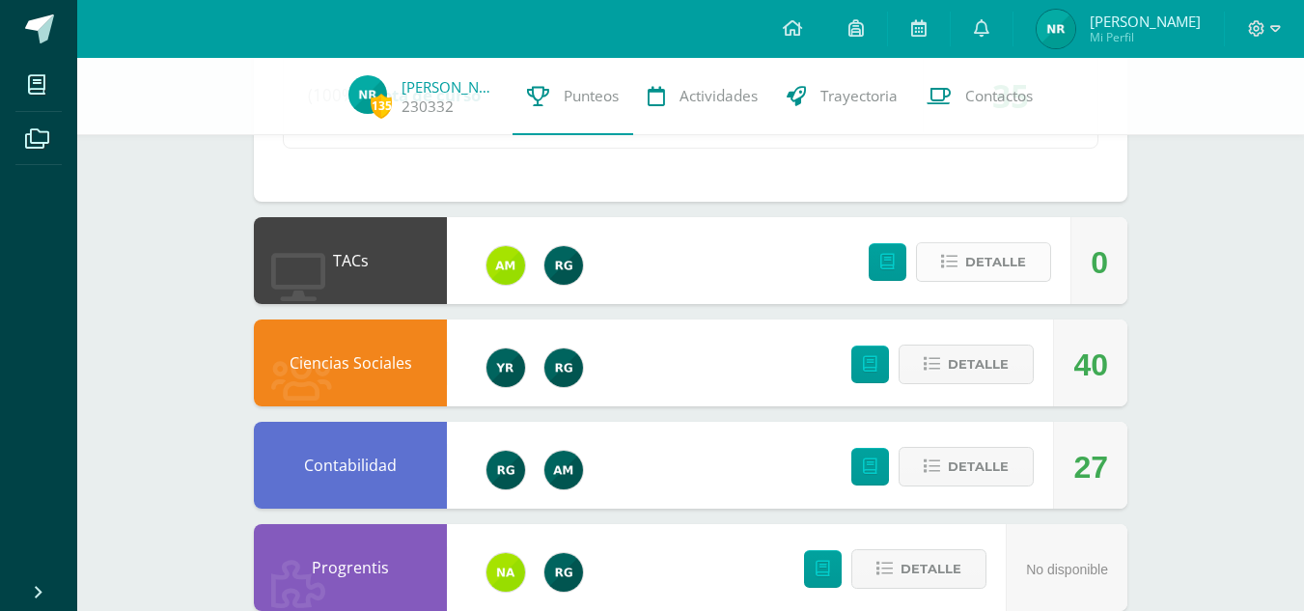
click at [939, 262] on button "Detalle" at bounding box center [983, 262] width 135 height 40
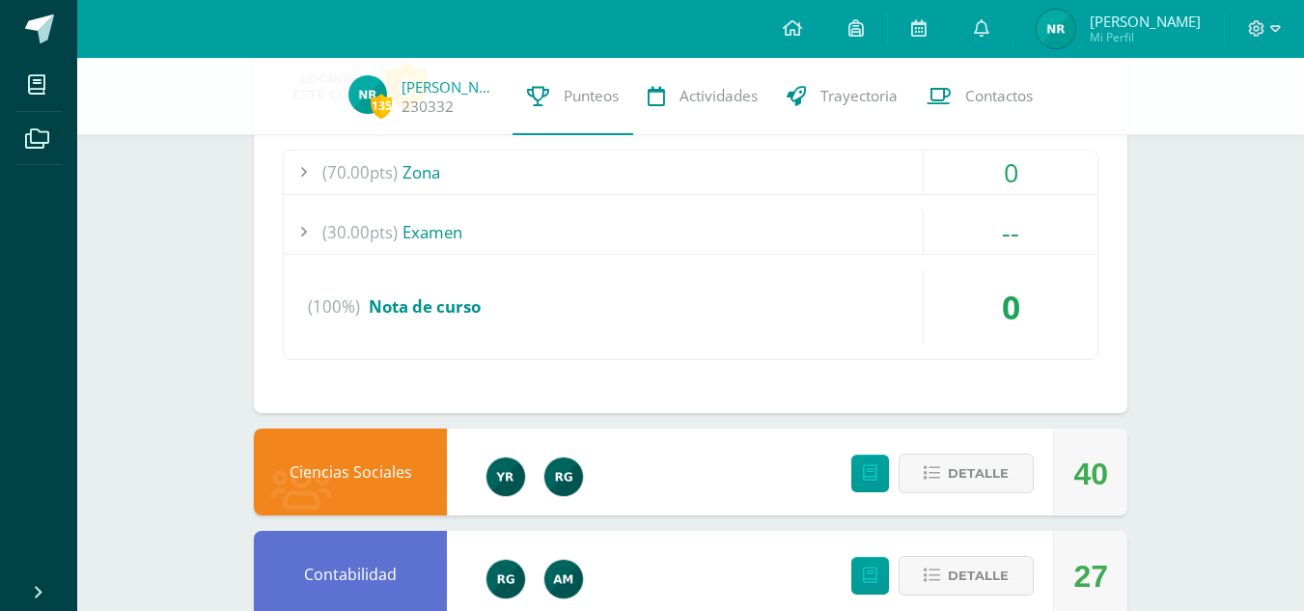
scroll to position [3412, 0]
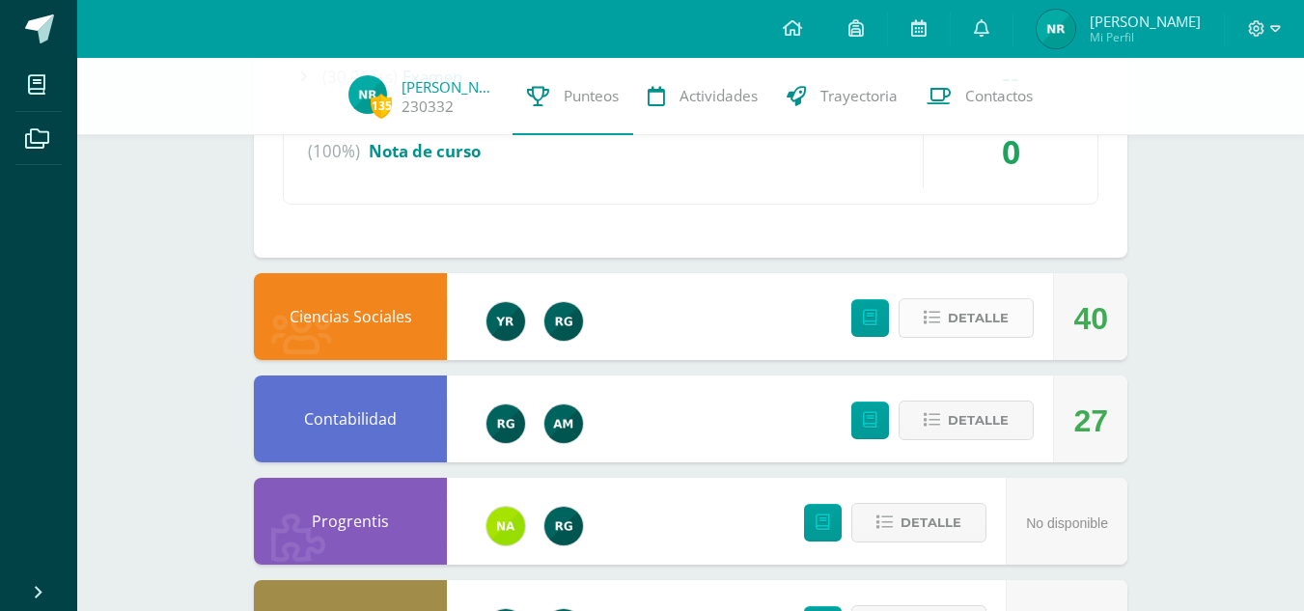
click at [1016, 314] on button "Detalle" at bounding box center [965, 318] width 135 height 40
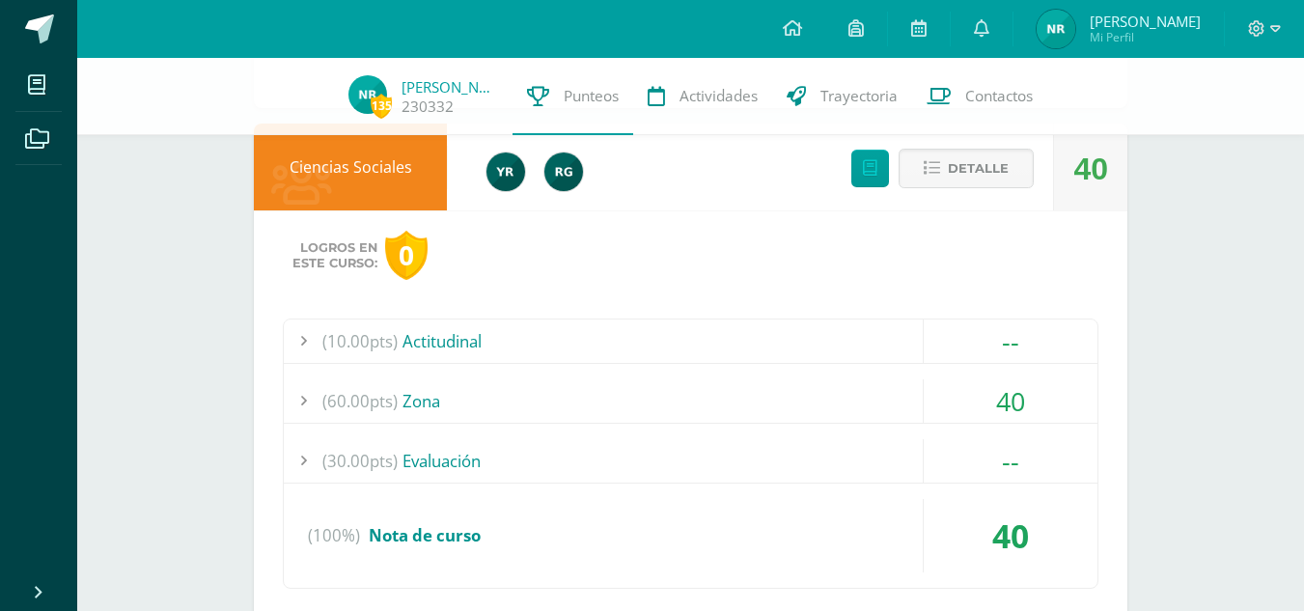
click at [838, 395] on div "(60.00pts) Zona" at bounding box center [690, 400] width 813 height 43
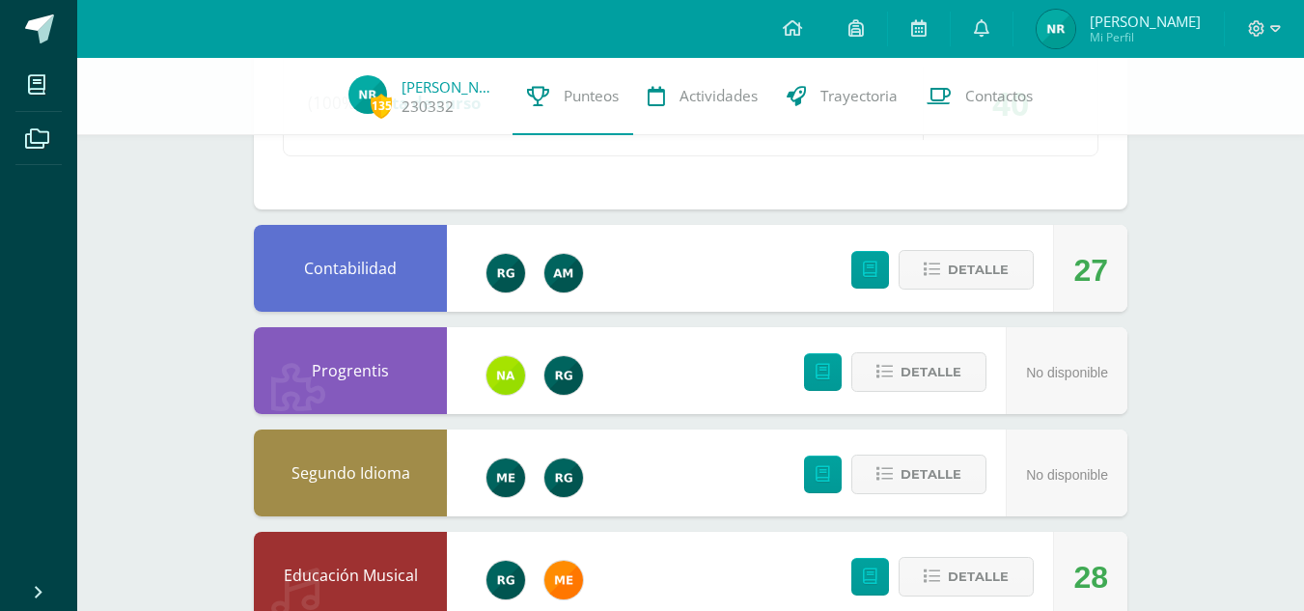
scroll to position [3950, 0]
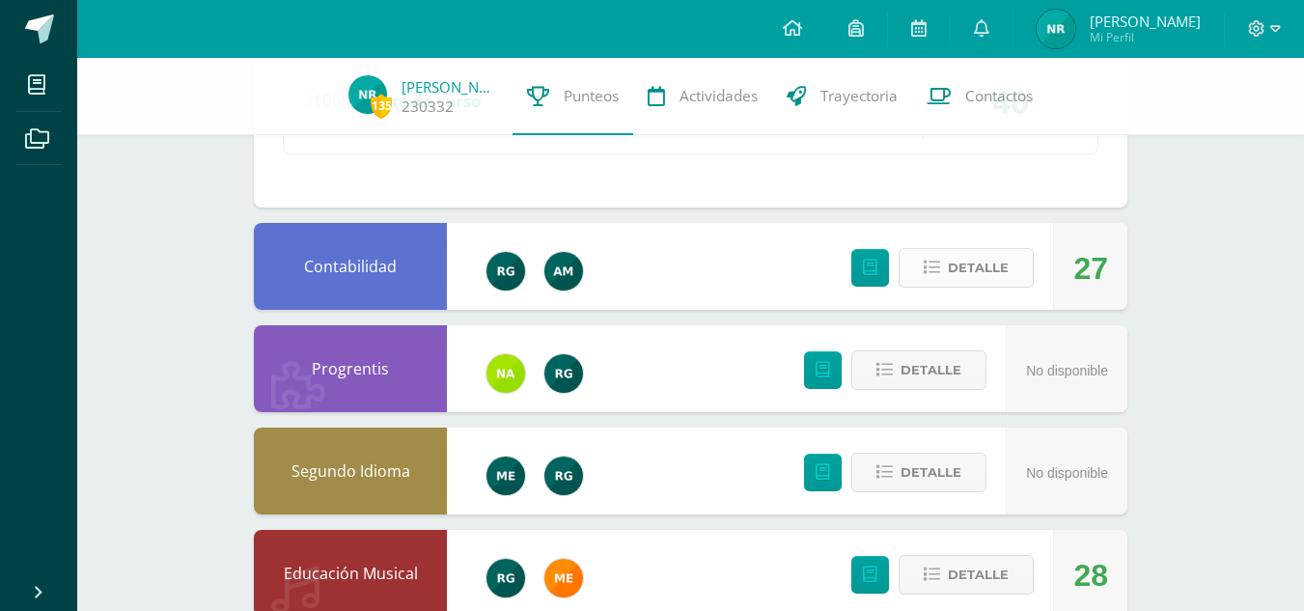
click at [986, 269] on span "Detalle" at bounding box center [978, 268] width 61 height 36
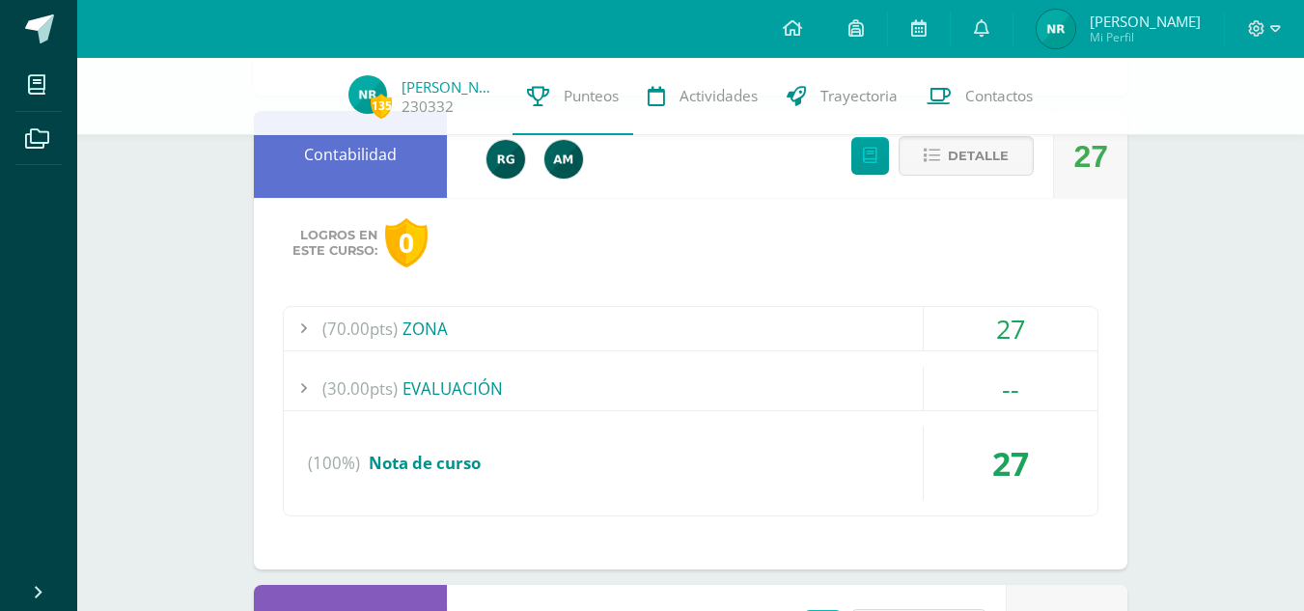
scroll to position [4059, 0]
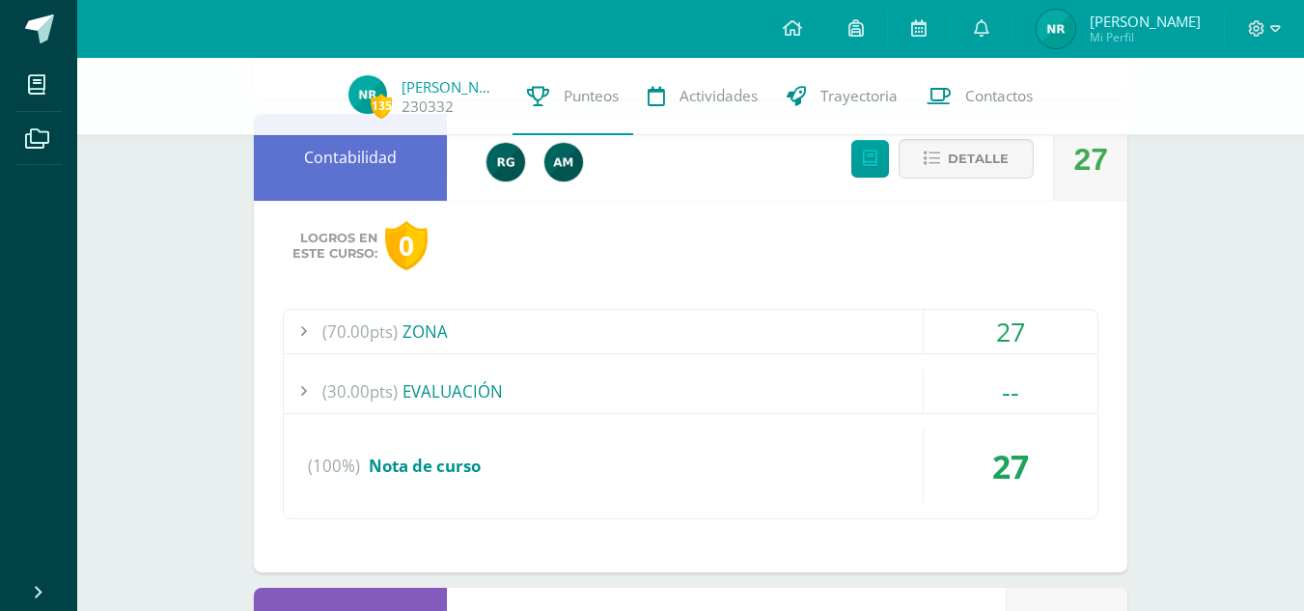
click at [587, 336] on div "(70.00pts) ZONA" at bounding box center [690, 331] width 813 height 43
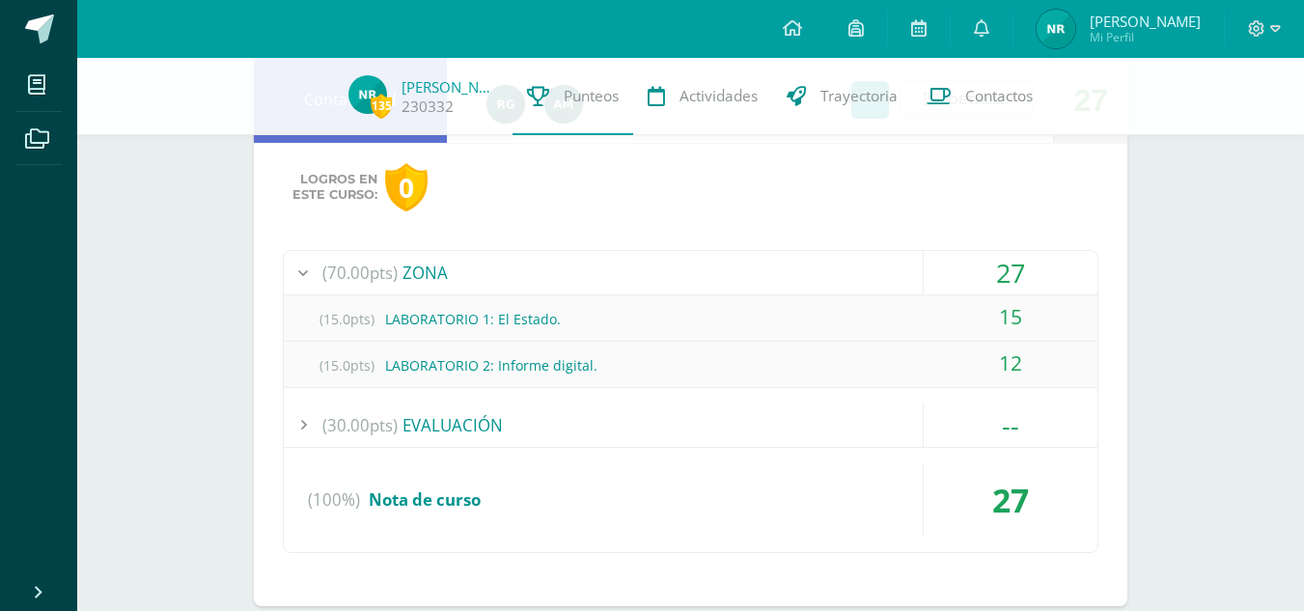
scroll to position [3828, 0]
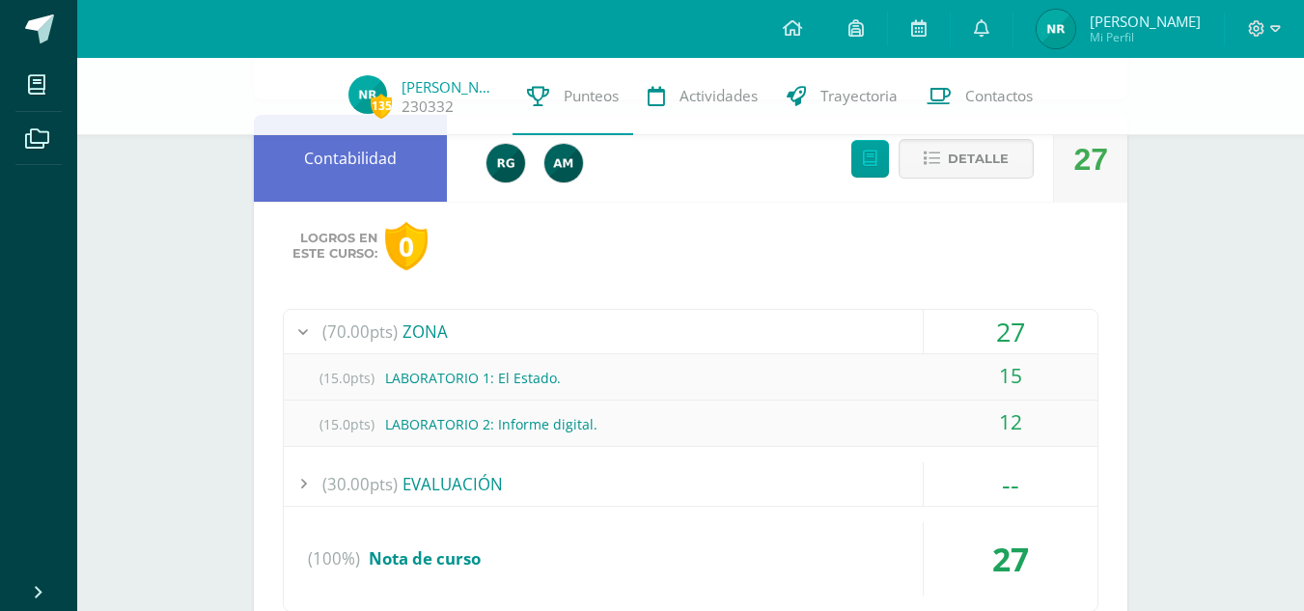
click at [1032, 421] on div "12" at bounding box center [1010, 421] width 174 height 43
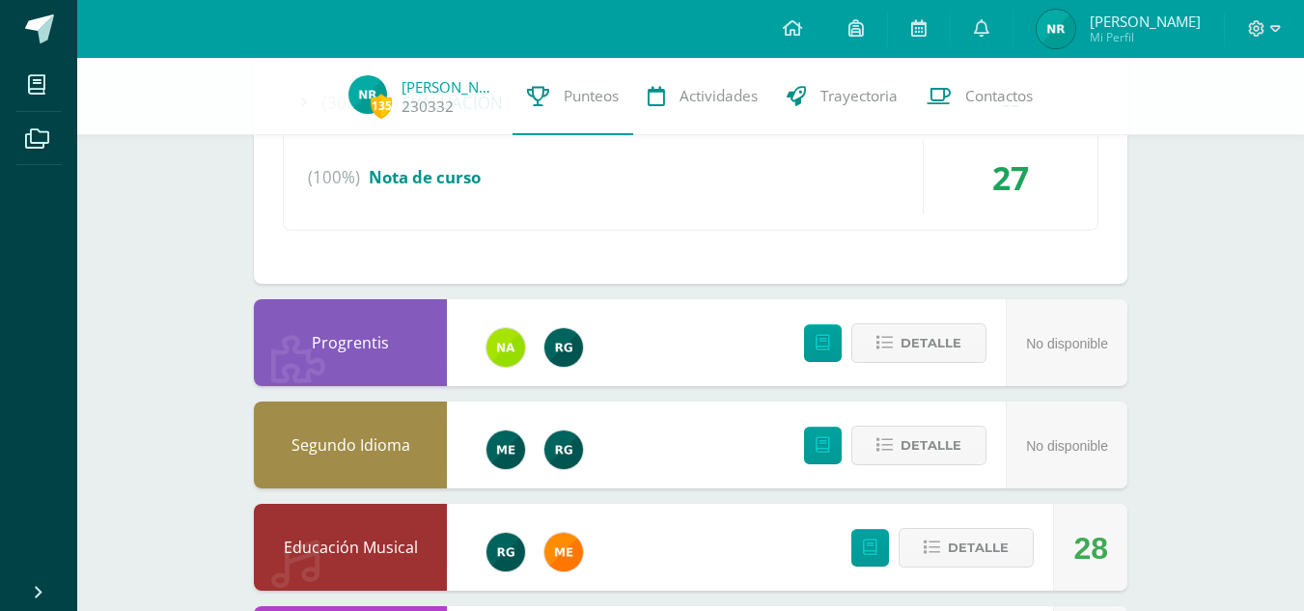
scroll to position [4210, 0]
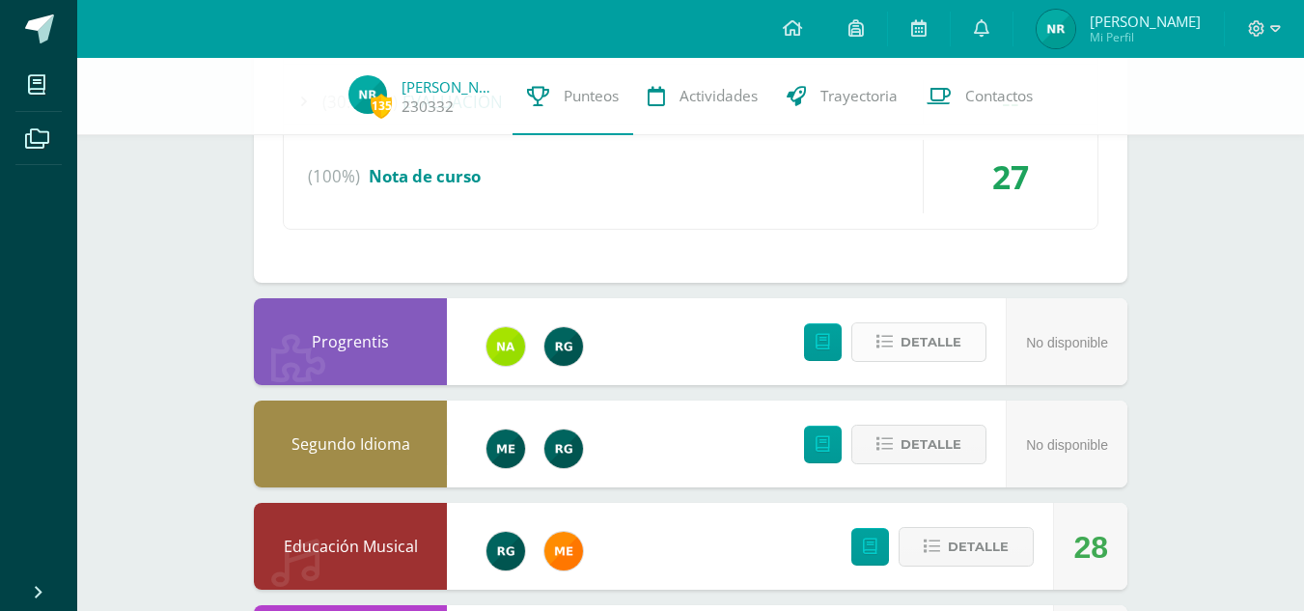
click at [899, 354] on button "Detalle" at bounding box center [918, 342] width 135 height 40
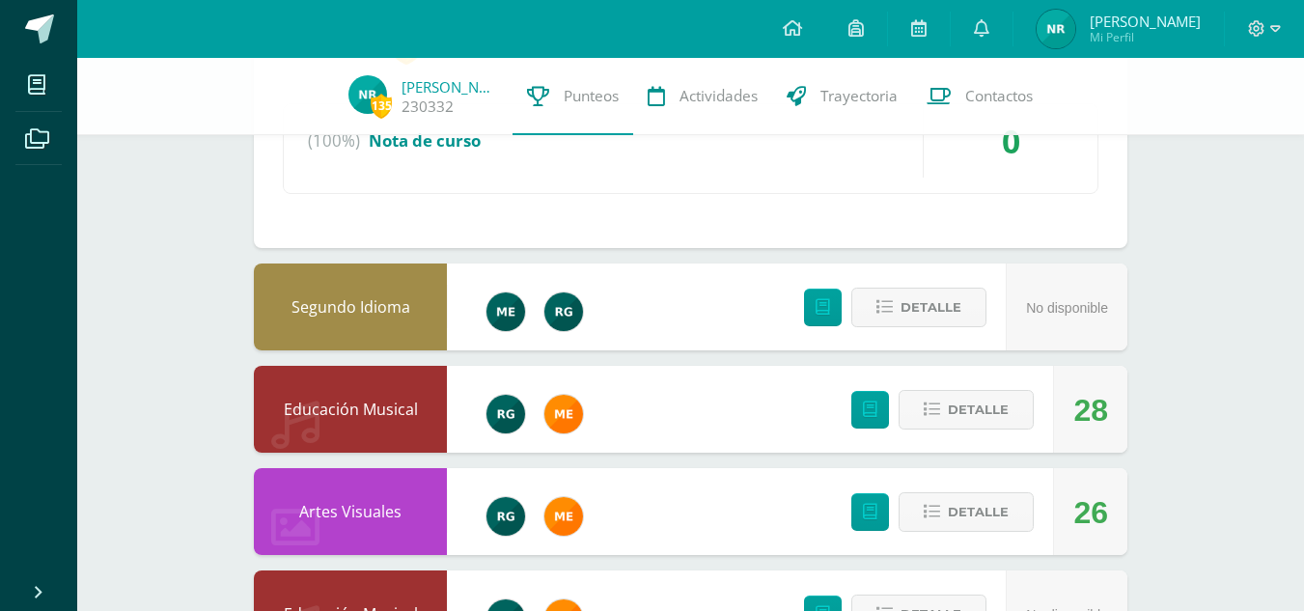
scroll to position [4600, 0]
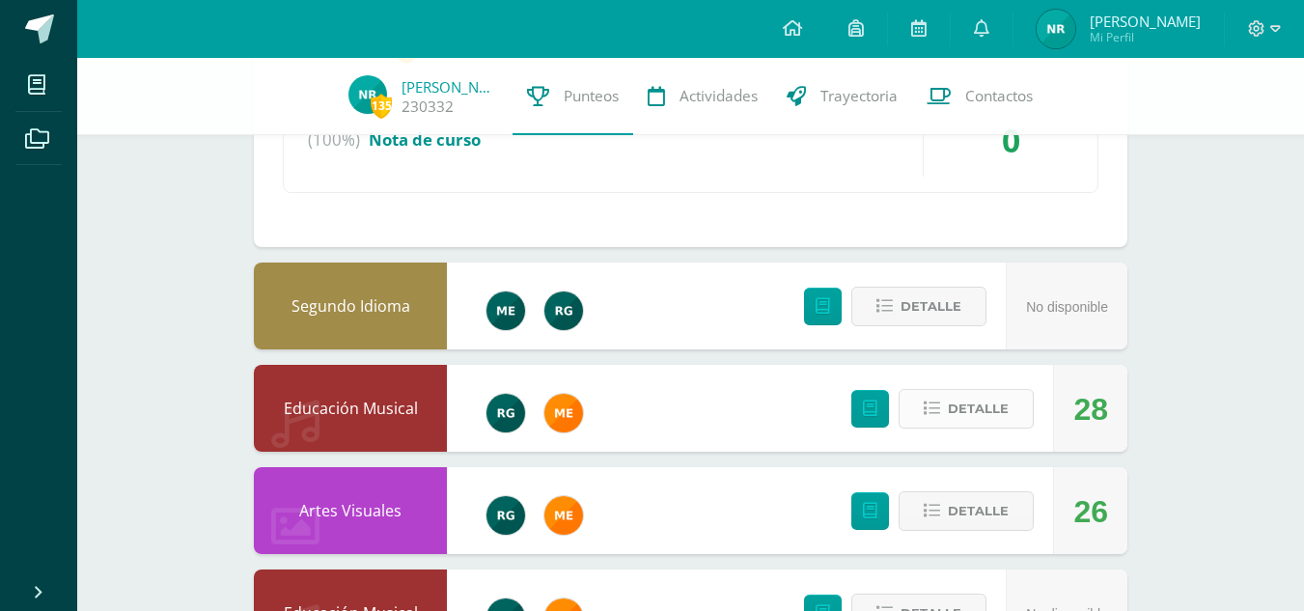
click at [938, 417] on button "Detalle" at bounding box center [965, 409] width 135 height 40
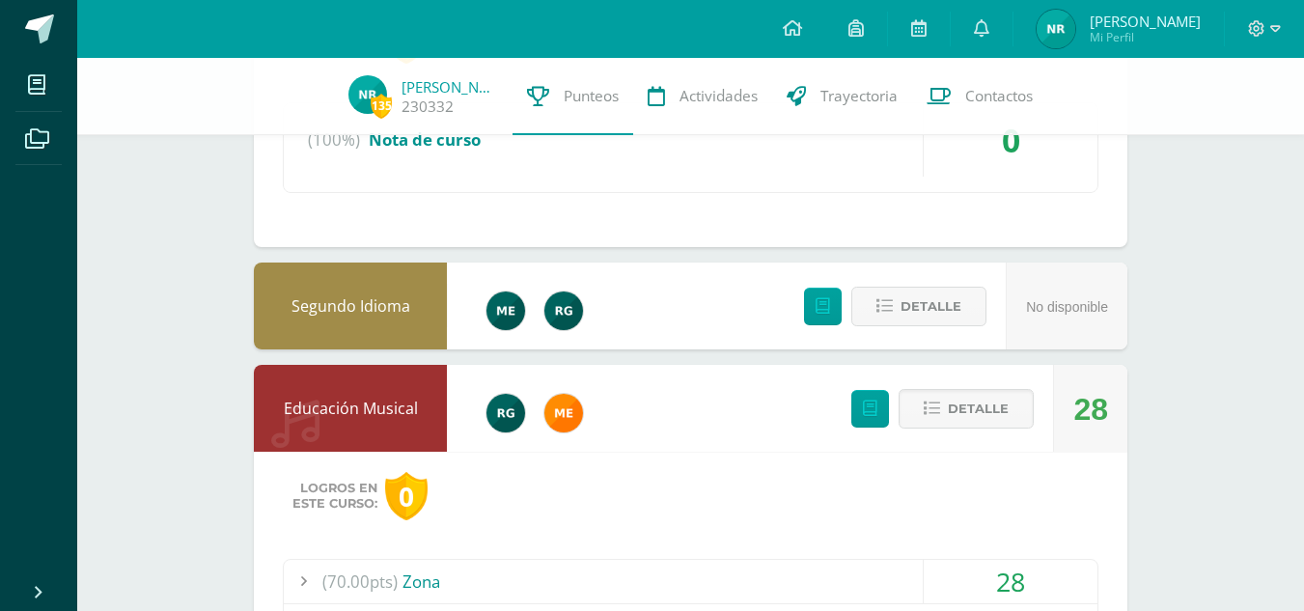
scroll to position [4846, 0]
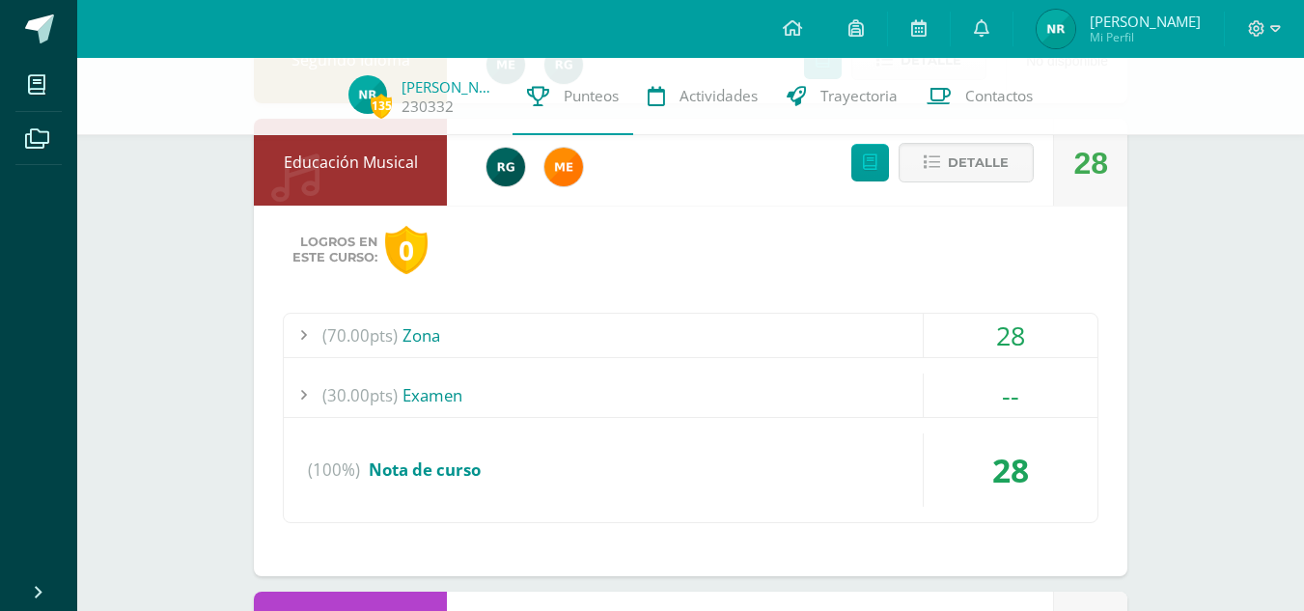
click at [539, 323] on div "(70.00pts) Zona" at bounding box center [690, 335] width 813 height 43
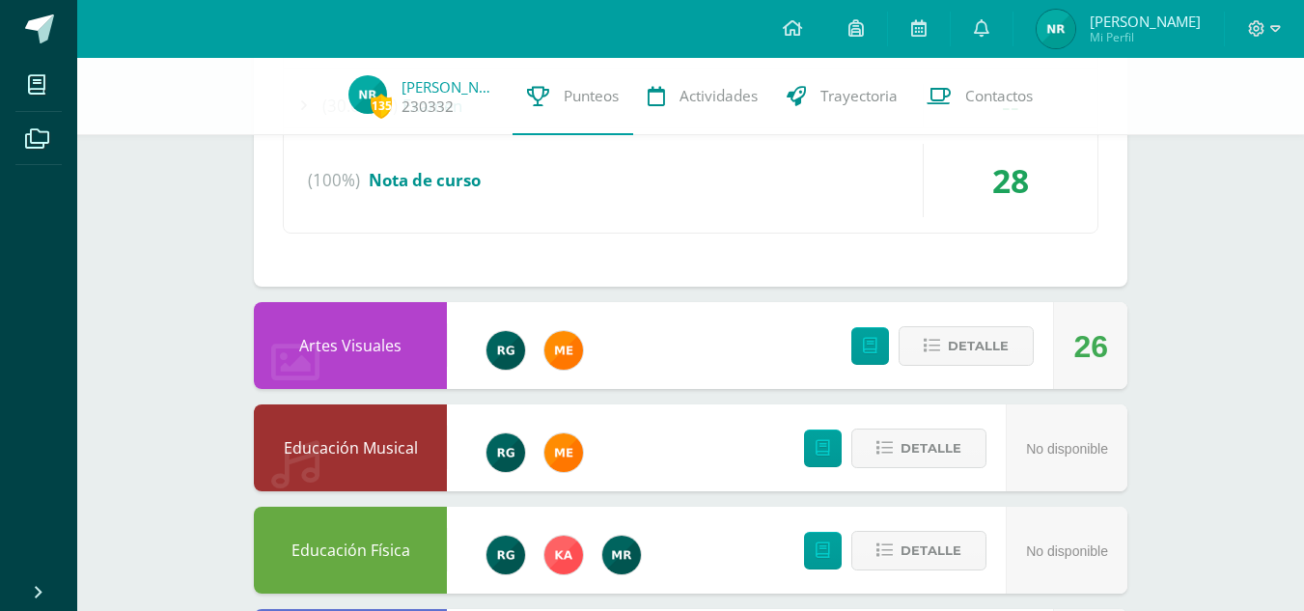
scroll to position [5229, 0]
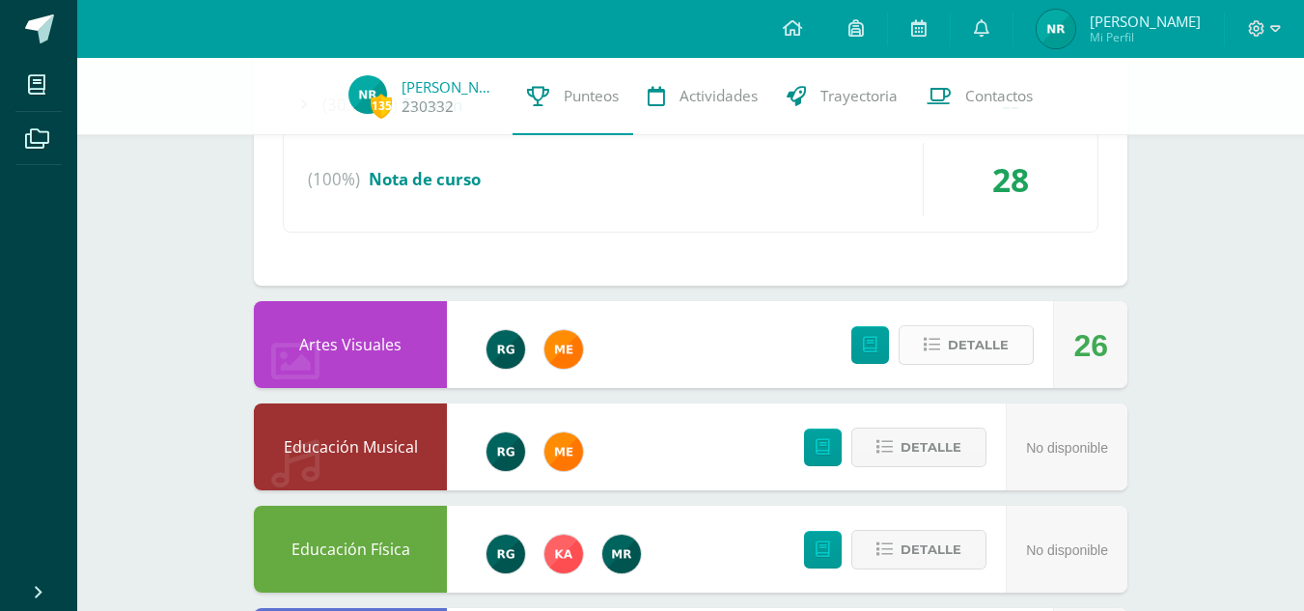
click at [1009, 344] on button "Detalle" at bounding box center [965, 345] width 135 height 40
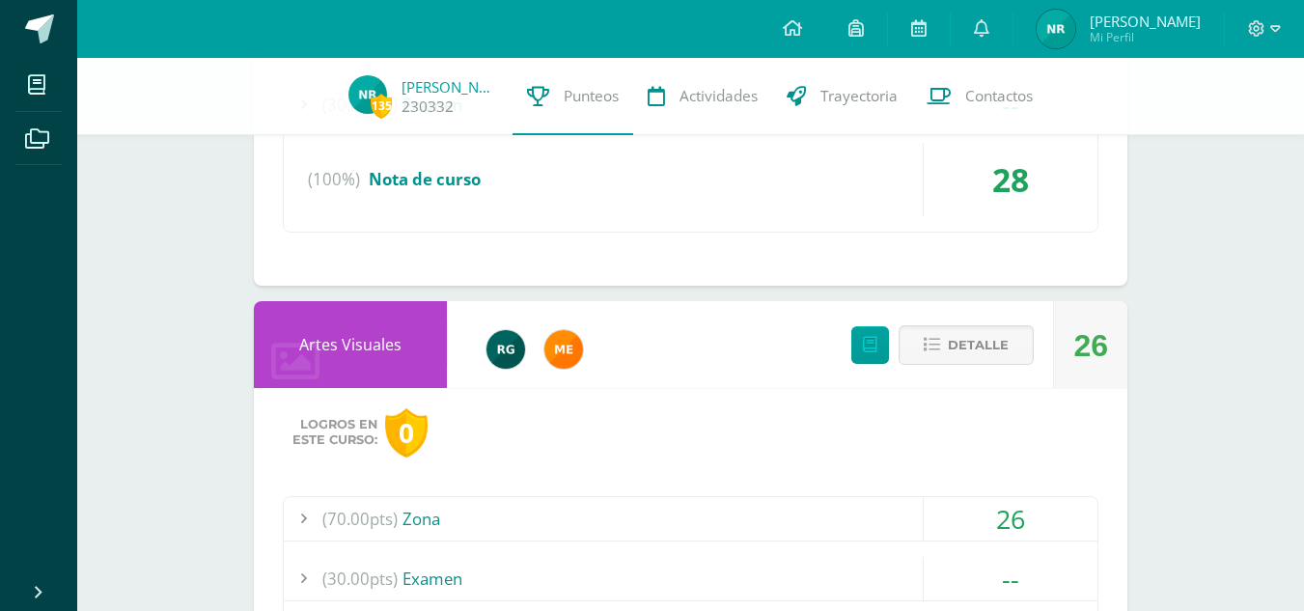
scroll to position [5422, 0]
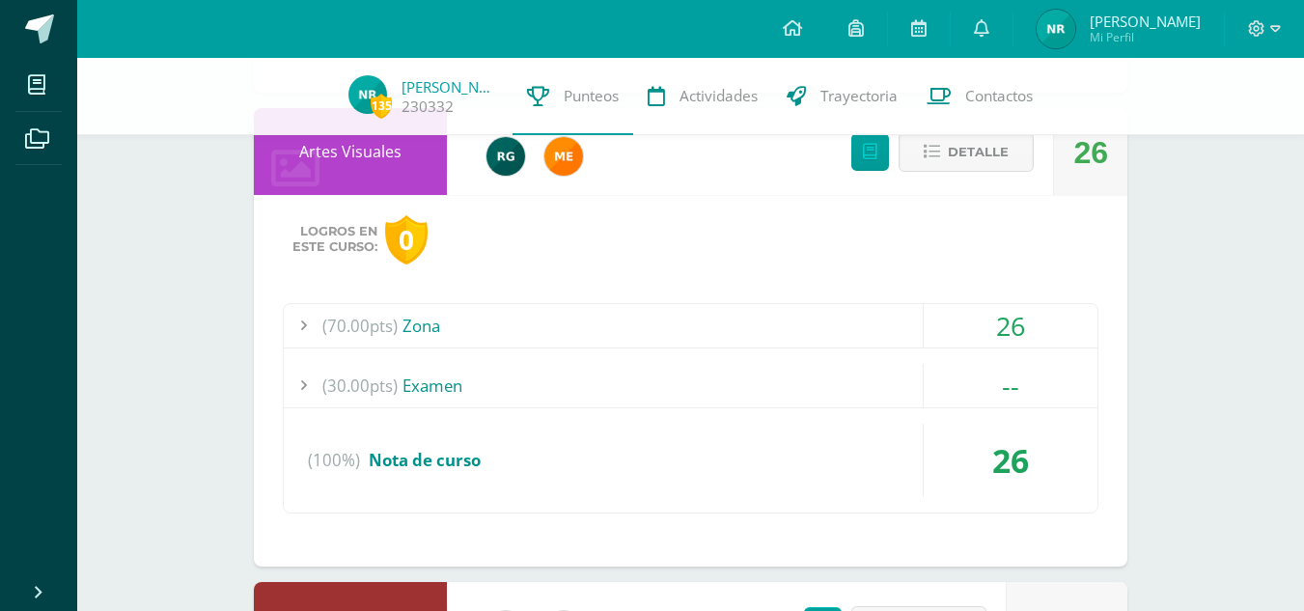
click at [490, 328] on div "(70.00pts) Zona" at bounding box center [690, 325] width 813 height 43
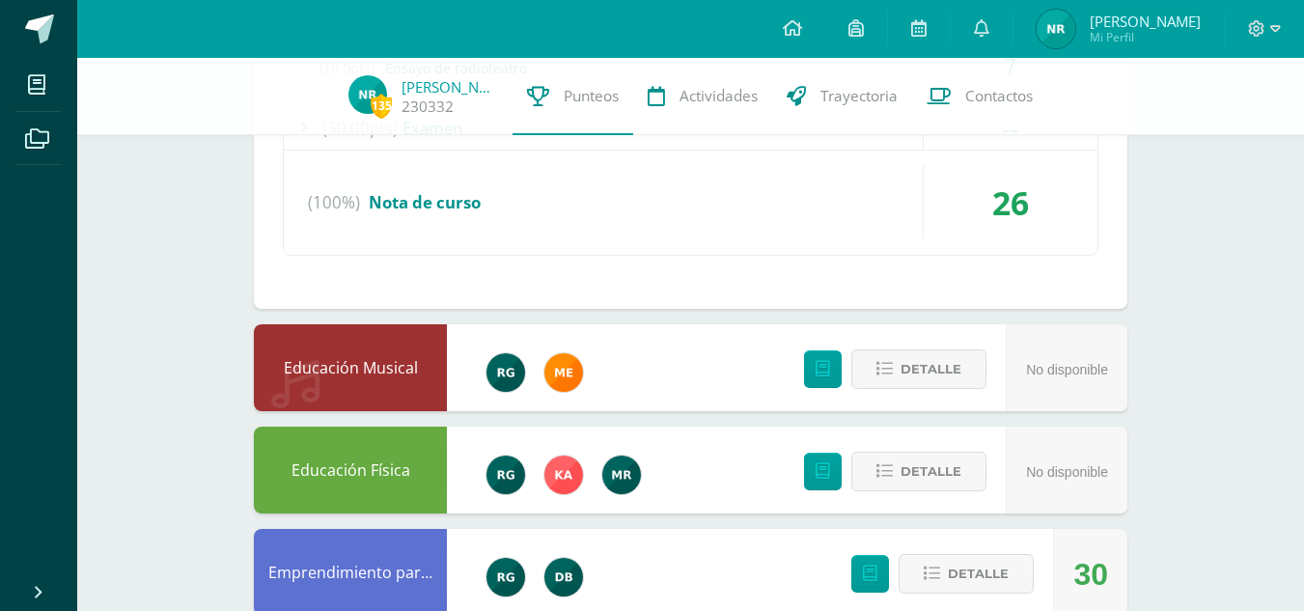
scroll to position [5815, 0]
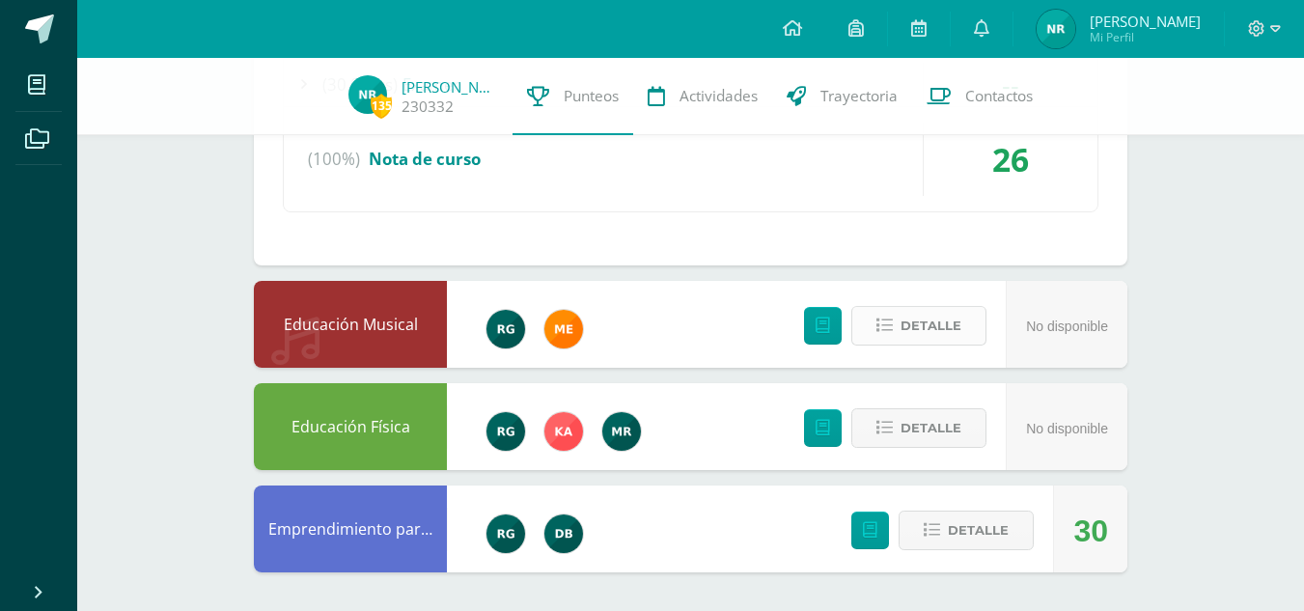
click at [907, 326] on span "Detalle" at bounding box center [930, 326] width 61 height 36
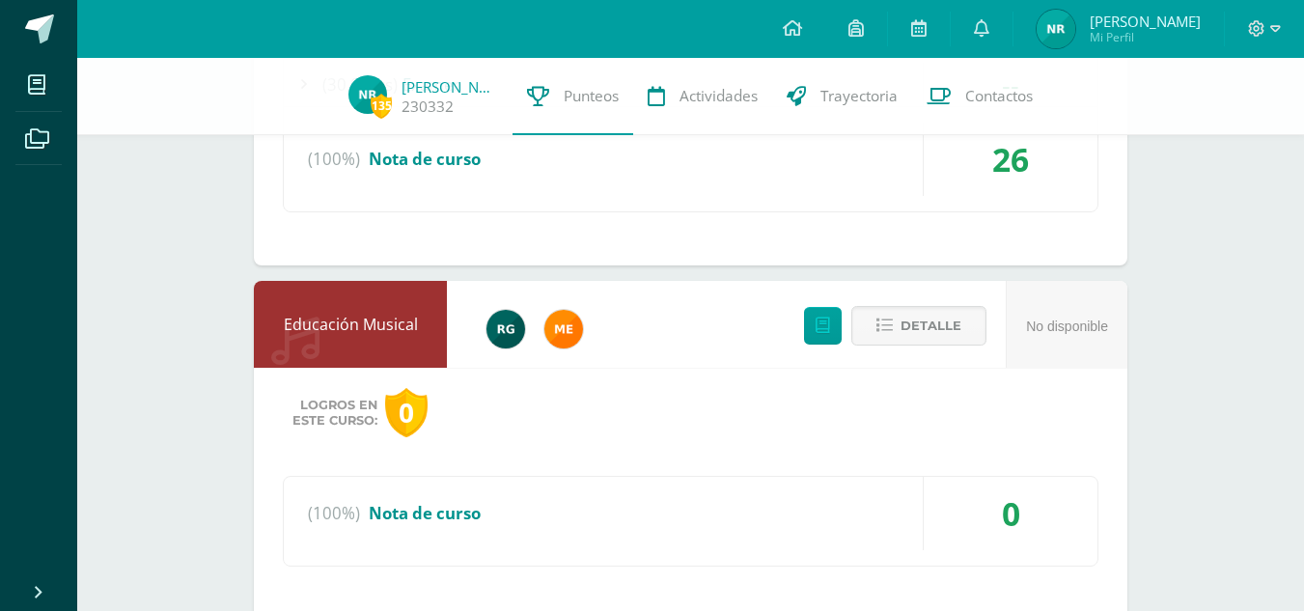
scroll to position [6067, 0]
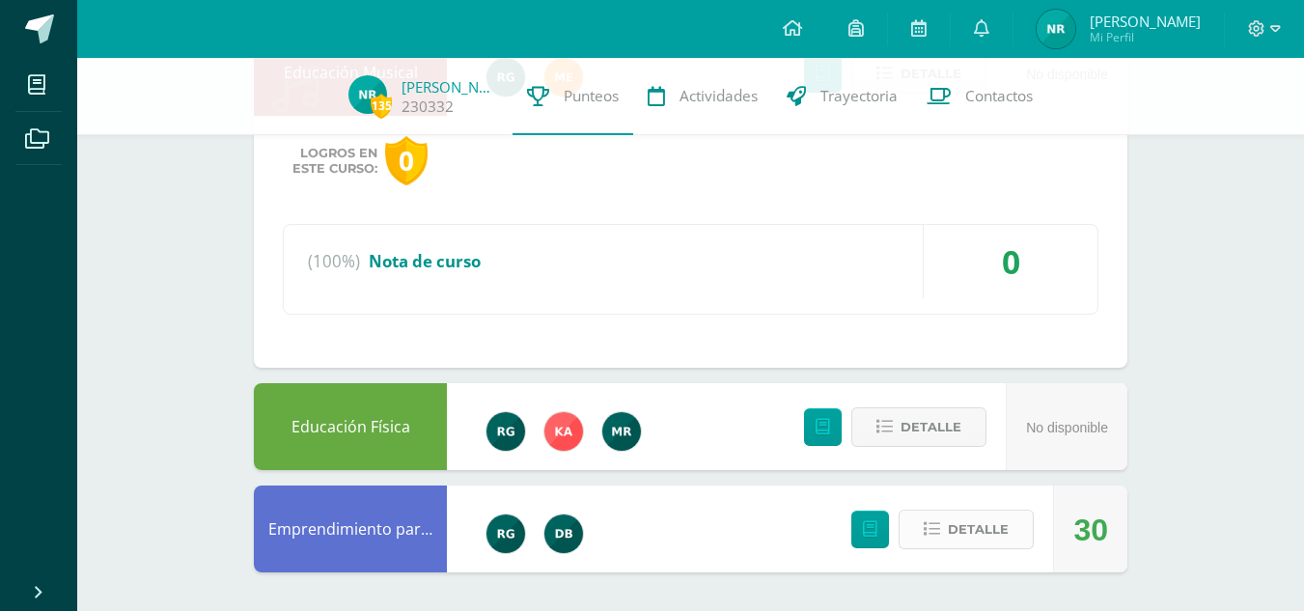
click at [961, 524] on span "Detalle" at bounding box center [978, 529] width 61 height 36
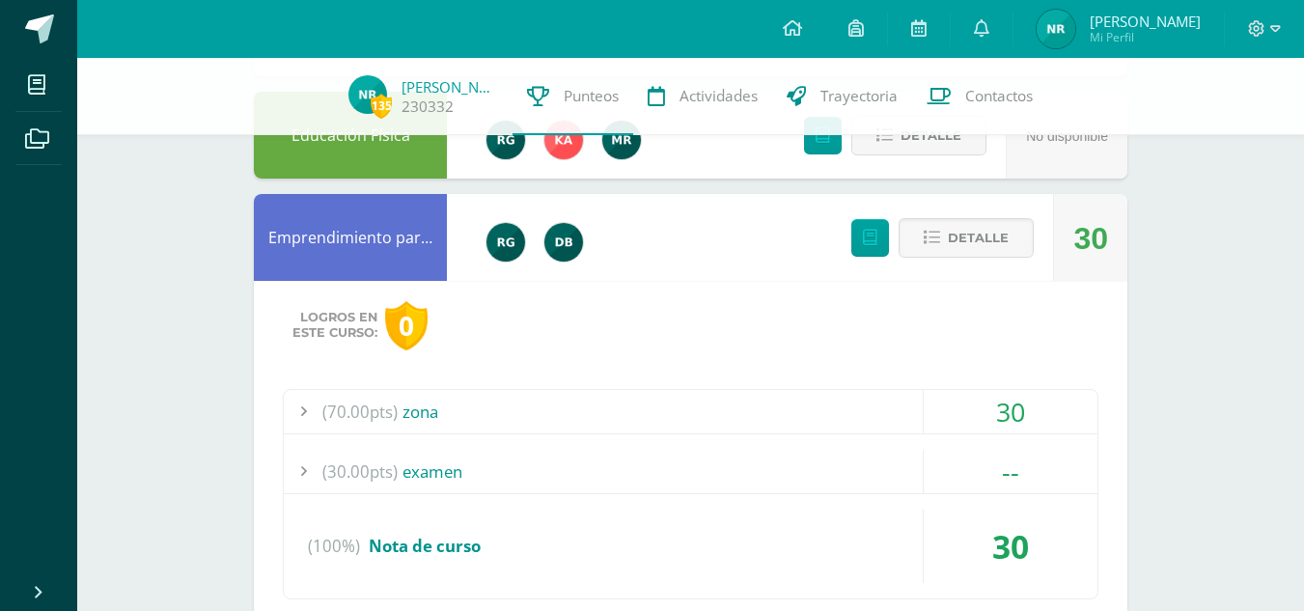
scroll to position [6406, 0]
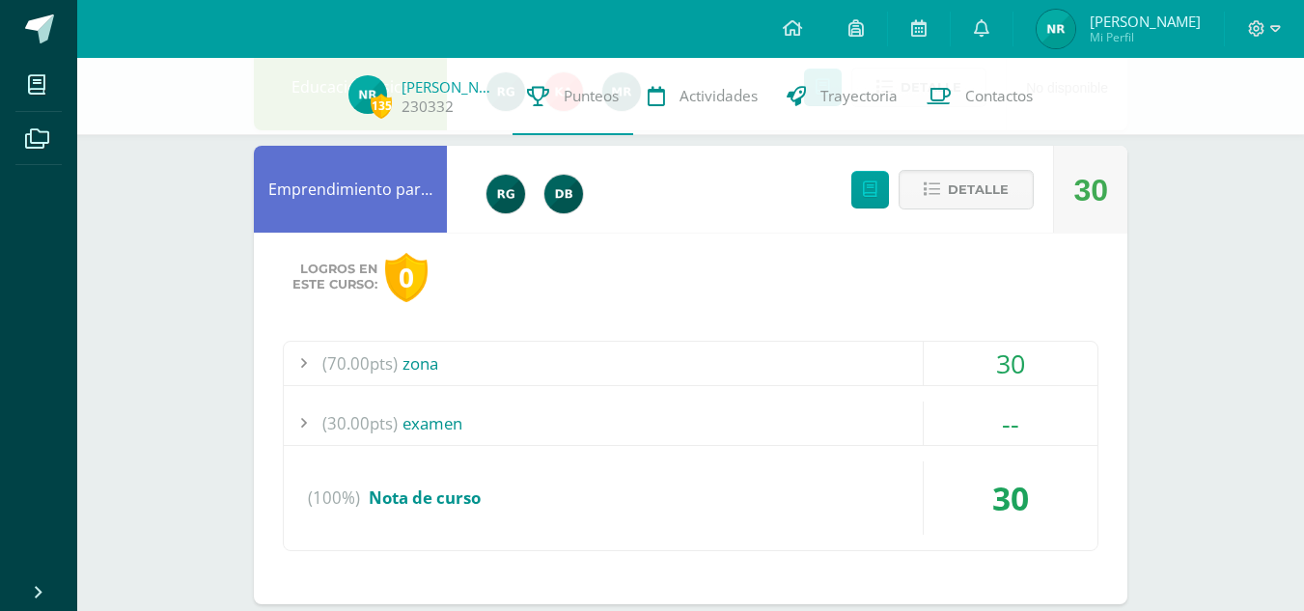
click at [730, 371] on div "(70.00pts) zona" at bounding box center [690, 363] width 813 height 43
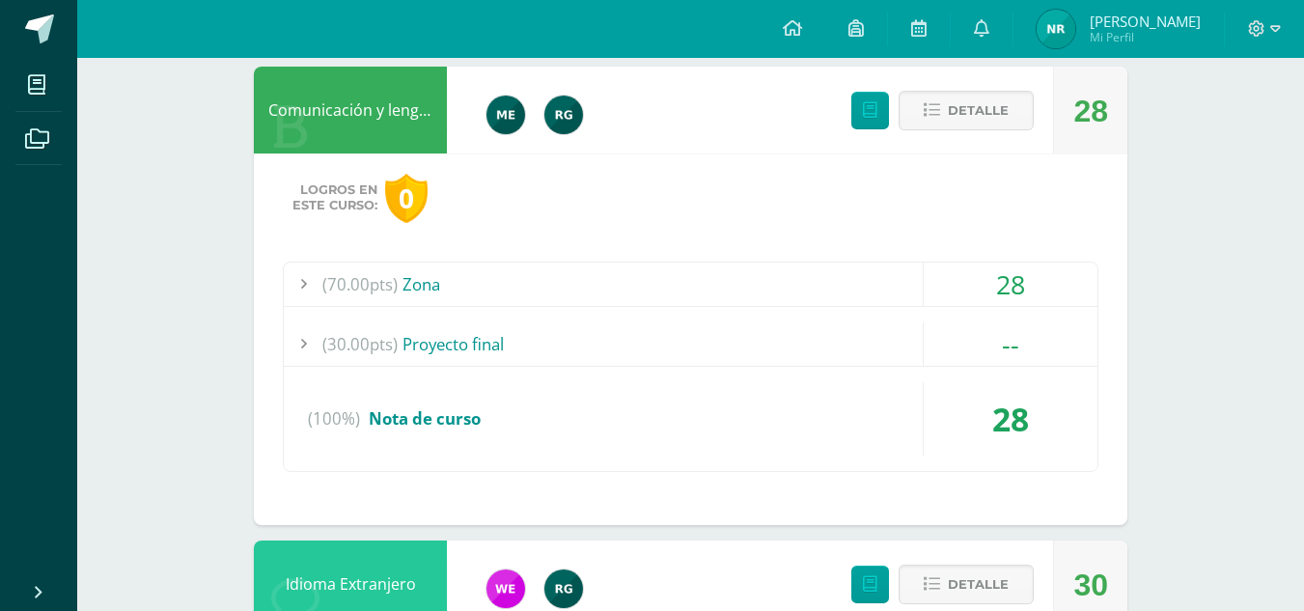
scroll to position [0, 0]
